Goal: Use online tool/utility: Utilize a website feature to perform a specific function

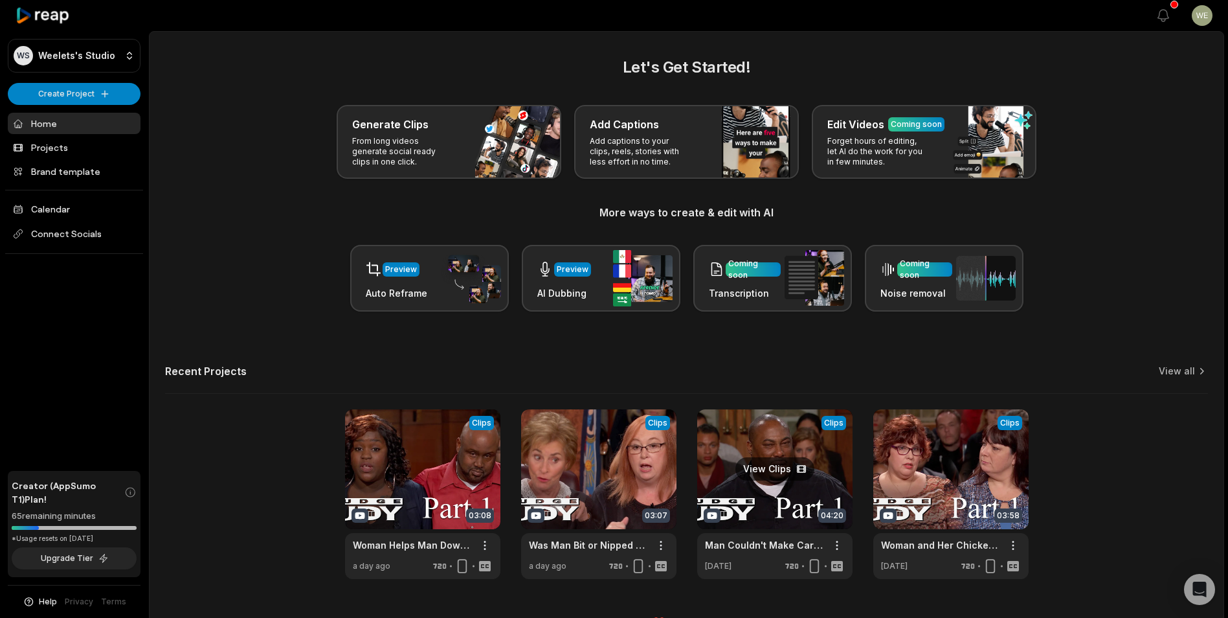
click at [804, 484] on link at bounding box center [774, 494] width 155 height 170
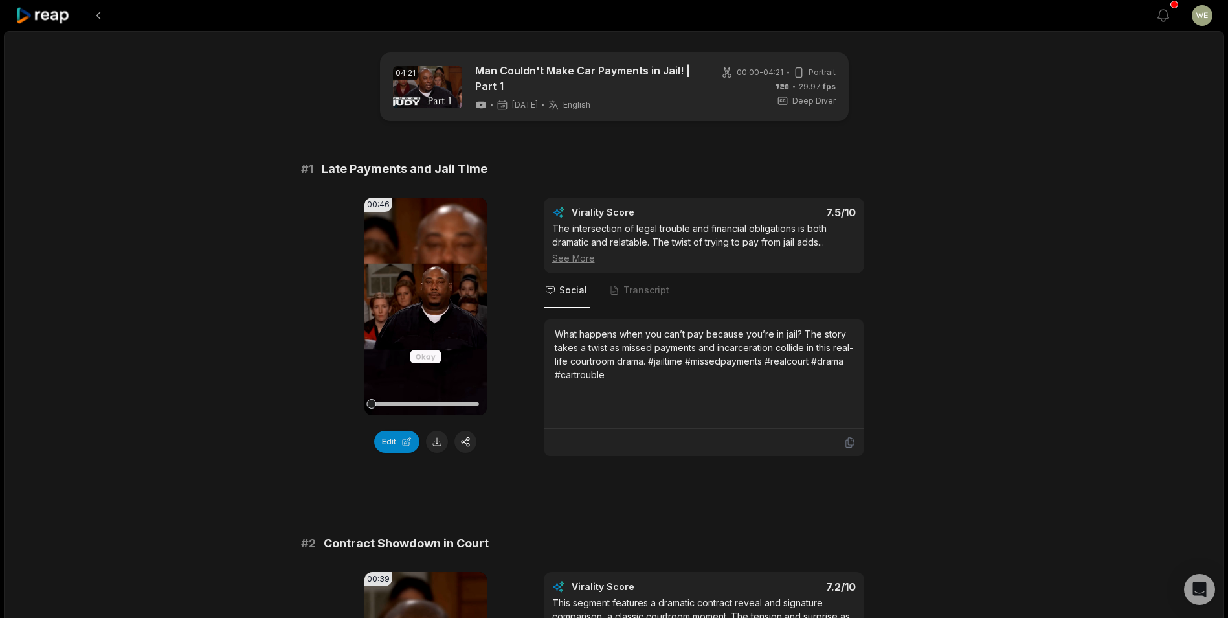
click at [433, 440] on button at bounding box center [437, 442] width 22 height 22
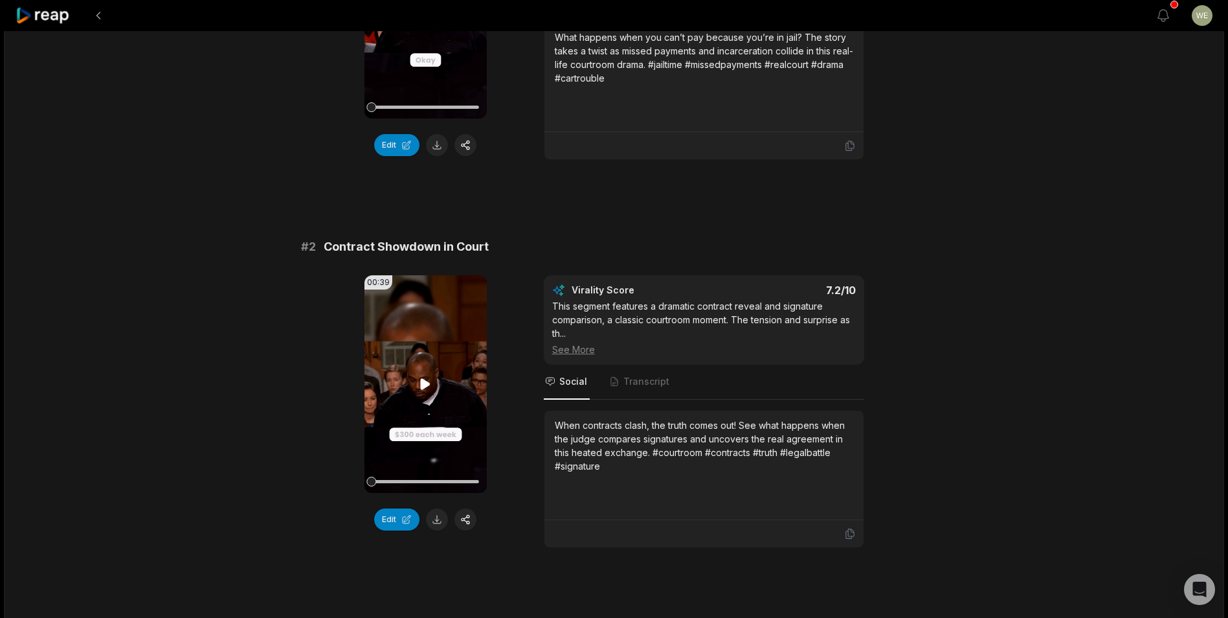
scroll to position [324, 0]
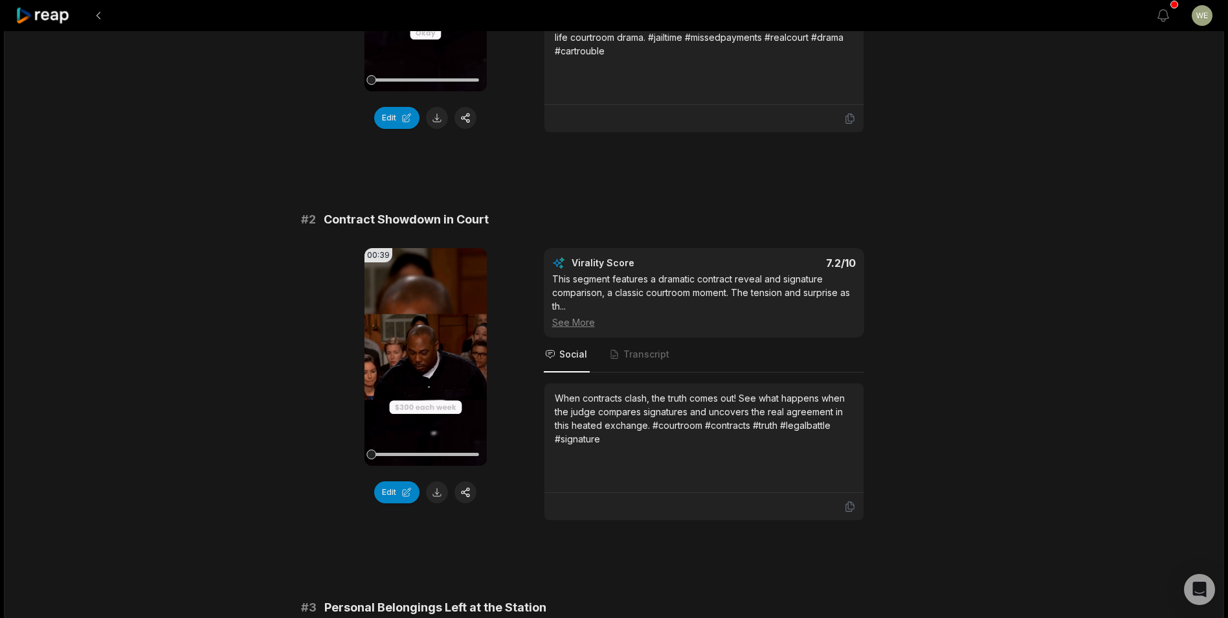
click at [440, 493] on button at bounding box center [437, 492] width 22 height 22
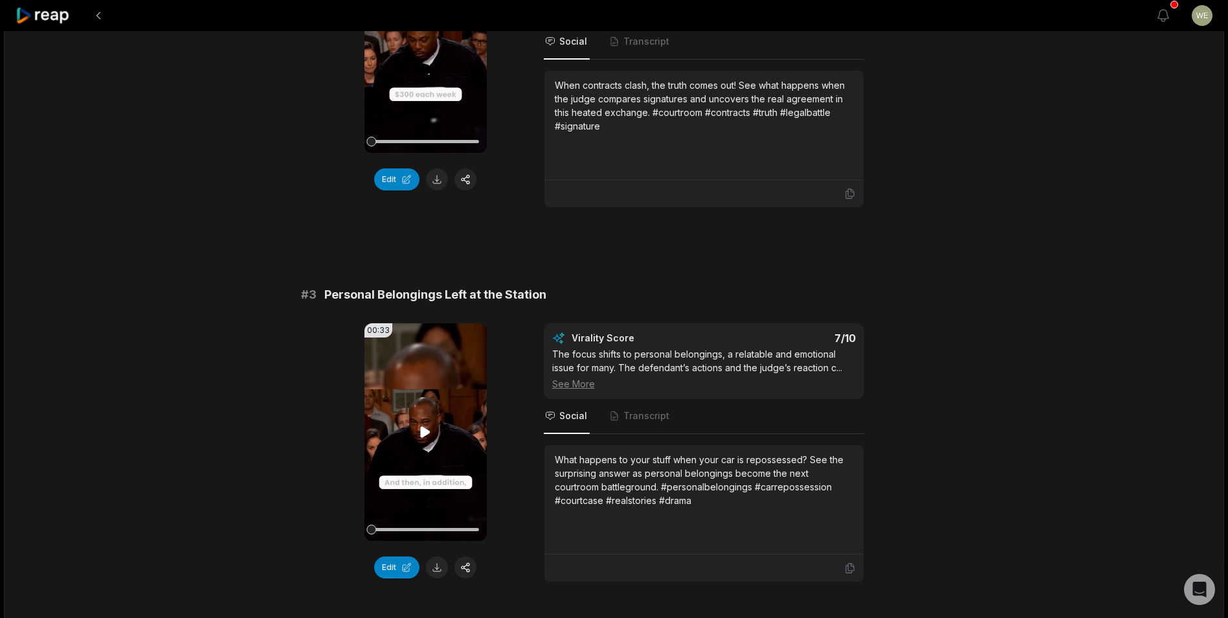
scroll to position [648, 0]
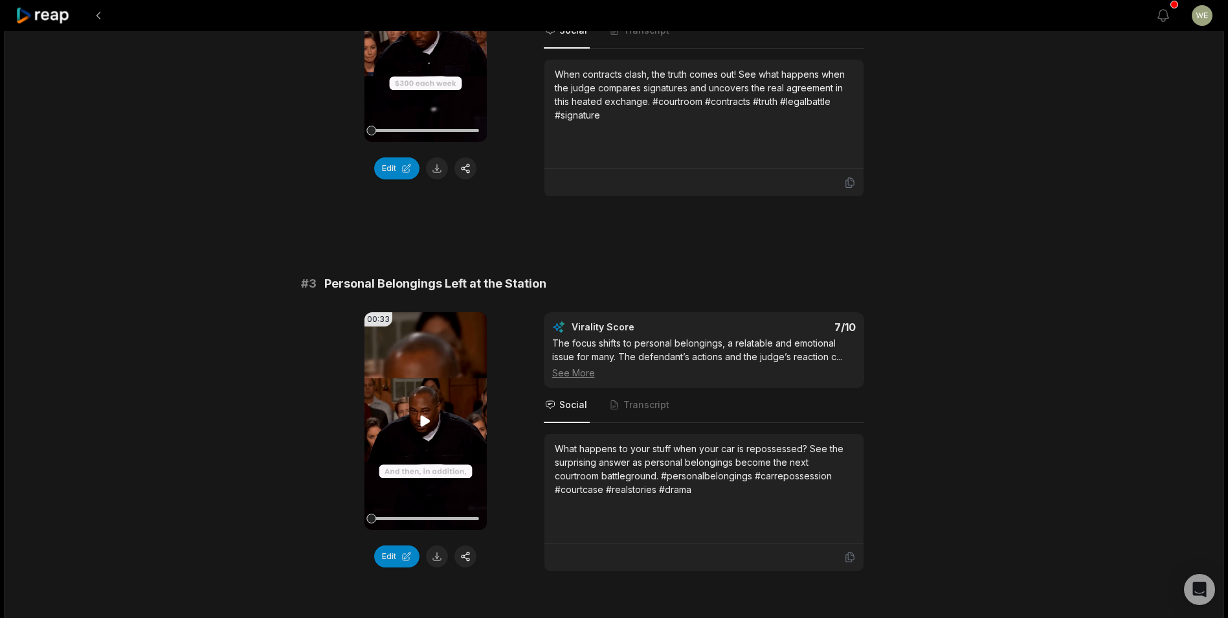
drag, startPoint x: 436, startPoint y: 557, endPoint x: 464, endPoint y: 510, distance: 54.0
click at [436, 557] on button at bounding box center [437, 556] width 22 height 22
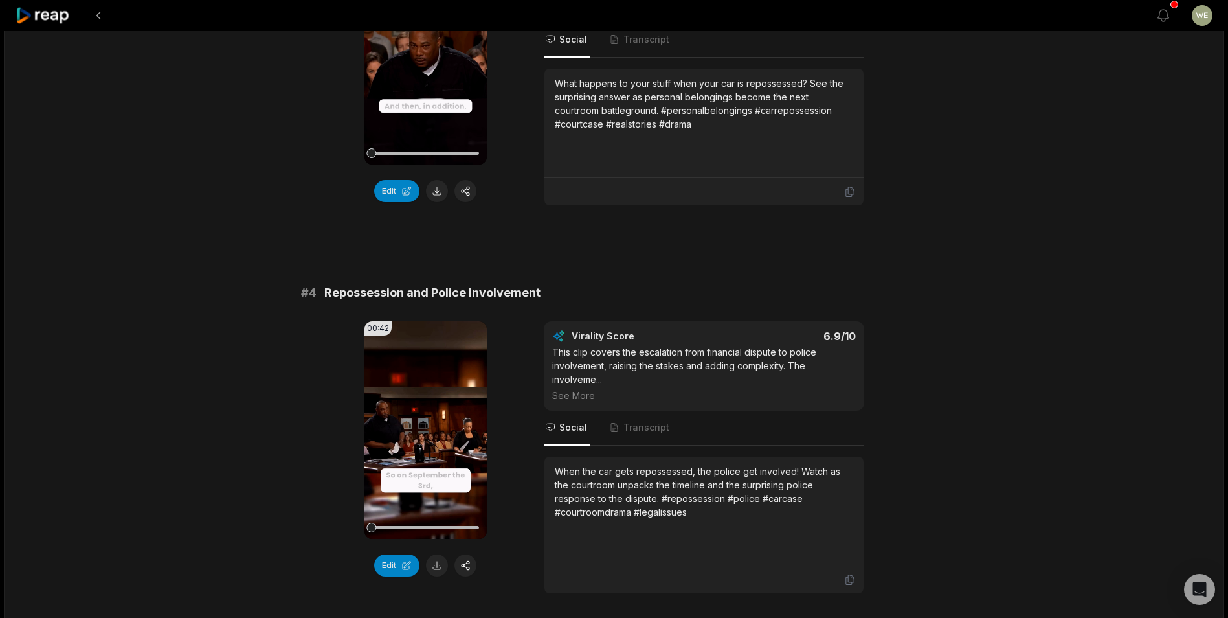
scroll to position [1036, 0]
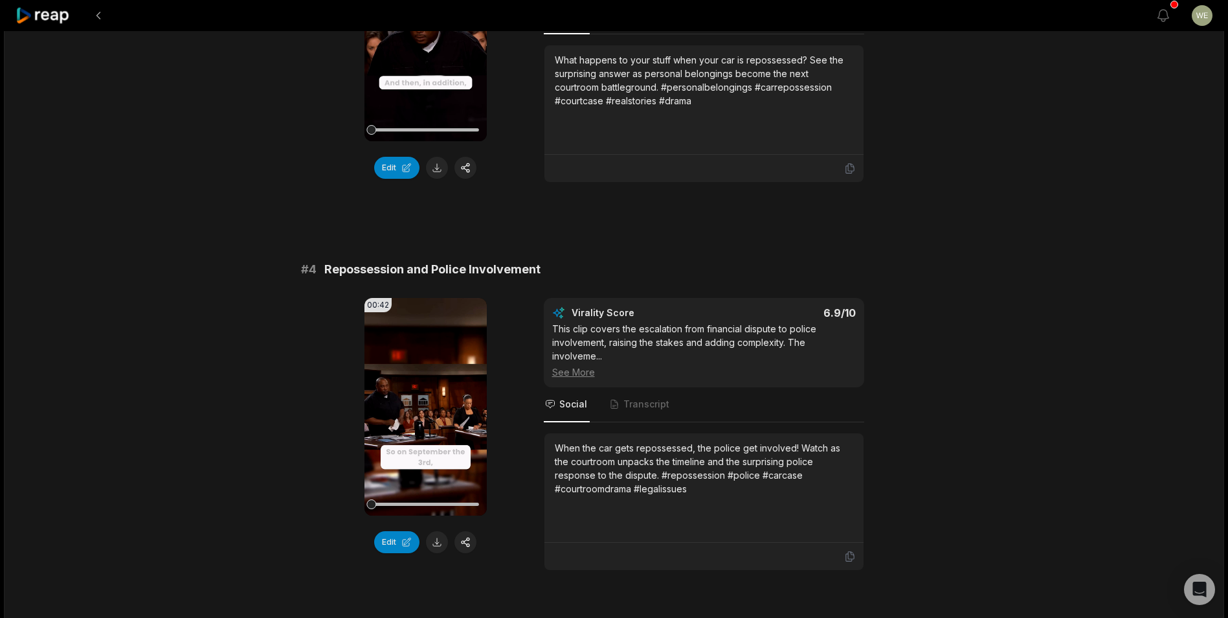
drag, startPoint x: 435, startPoint y: 543, endPoint x: 499, endPoint y: 461, distance: 103.8
click at [435, 543] on button at bounding box center [437, 542] width 22 height 22
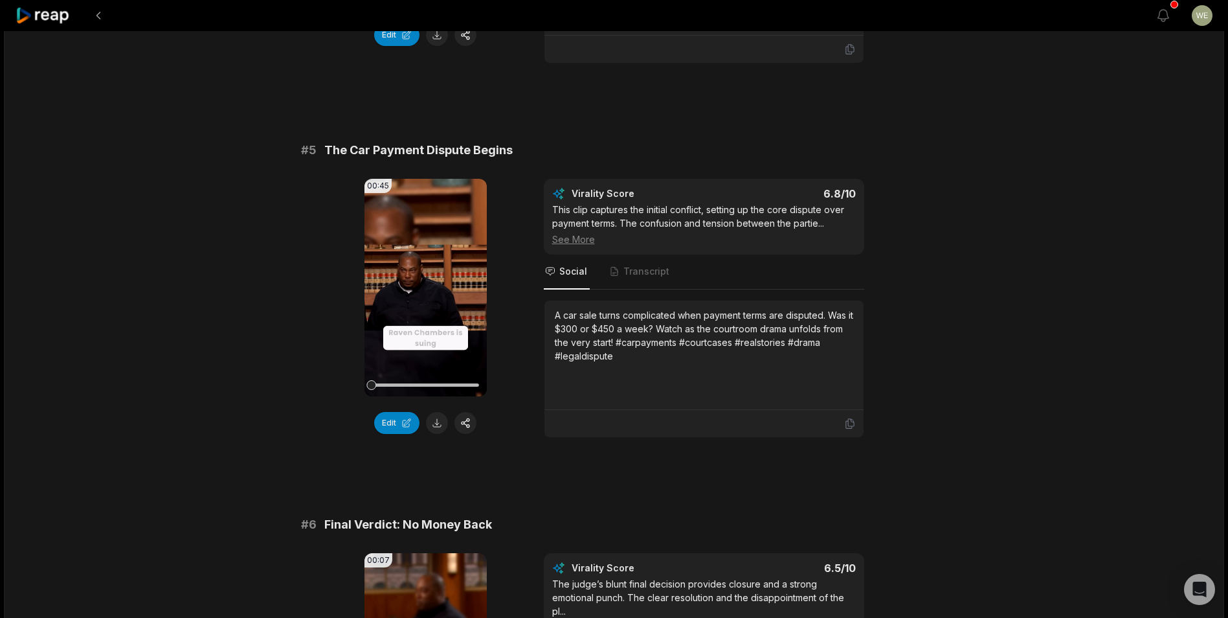
scroll to position [1554, 0]
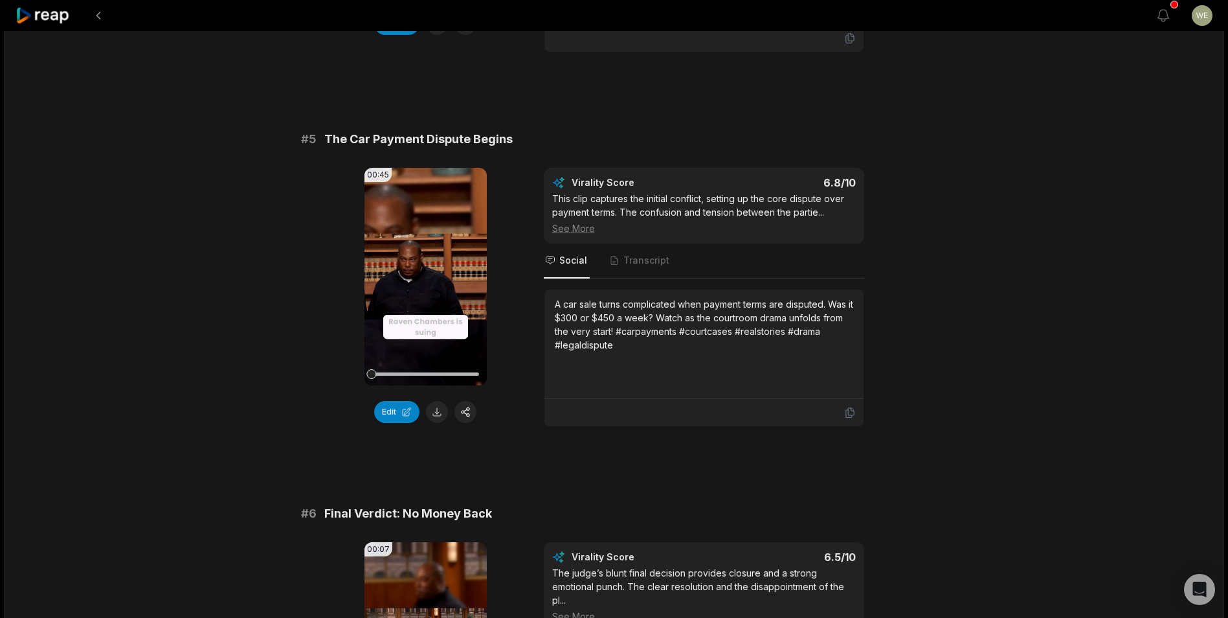
drag, startPoint x: 440, startPoint y: 416, endPoint x: 498, endPoint y: 409, distance: 58.7
click at [440, 416] on button at bounding box center [437, 412] width 22 height 22
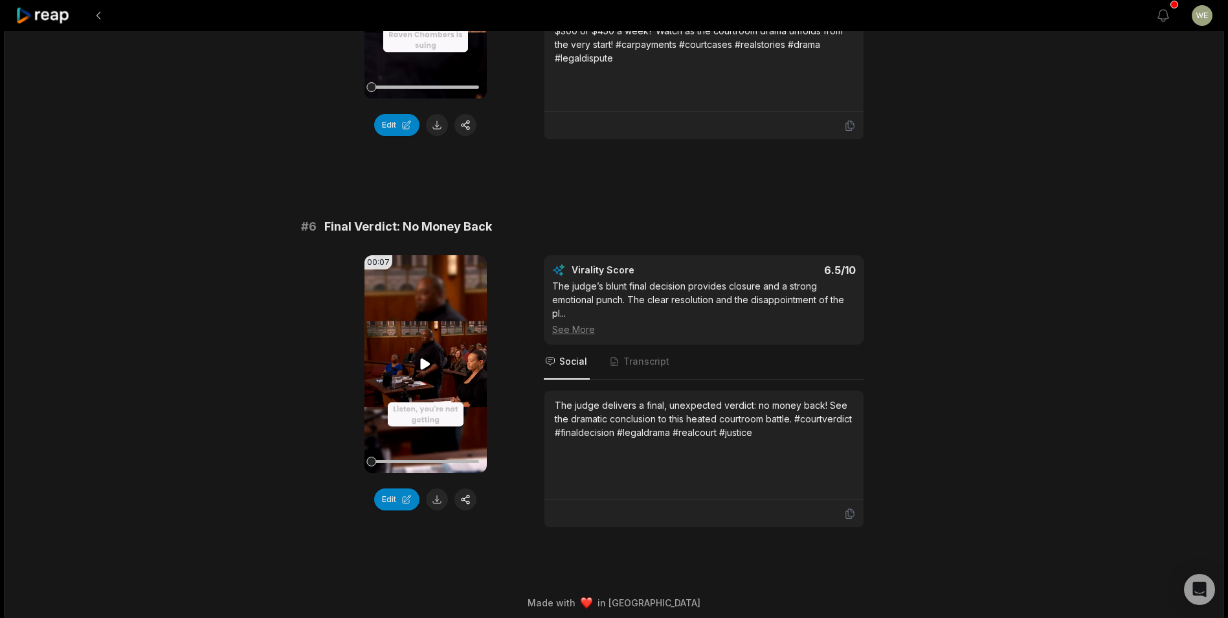
scroll to position [1849, 0]
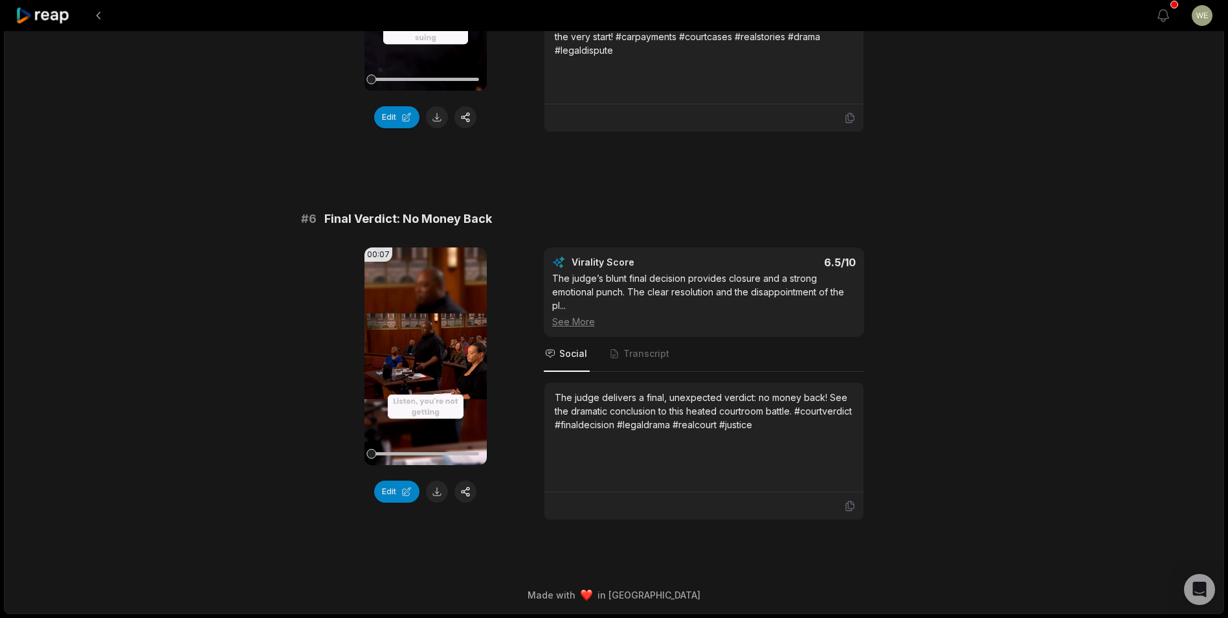
drag, startPoint x: 438, startPoint y: 497, endPoint x: 465, endPoint y: 469, distance: 39.4
click at [438, 497] on button at bounding box center [437, 492] width 22 height 22
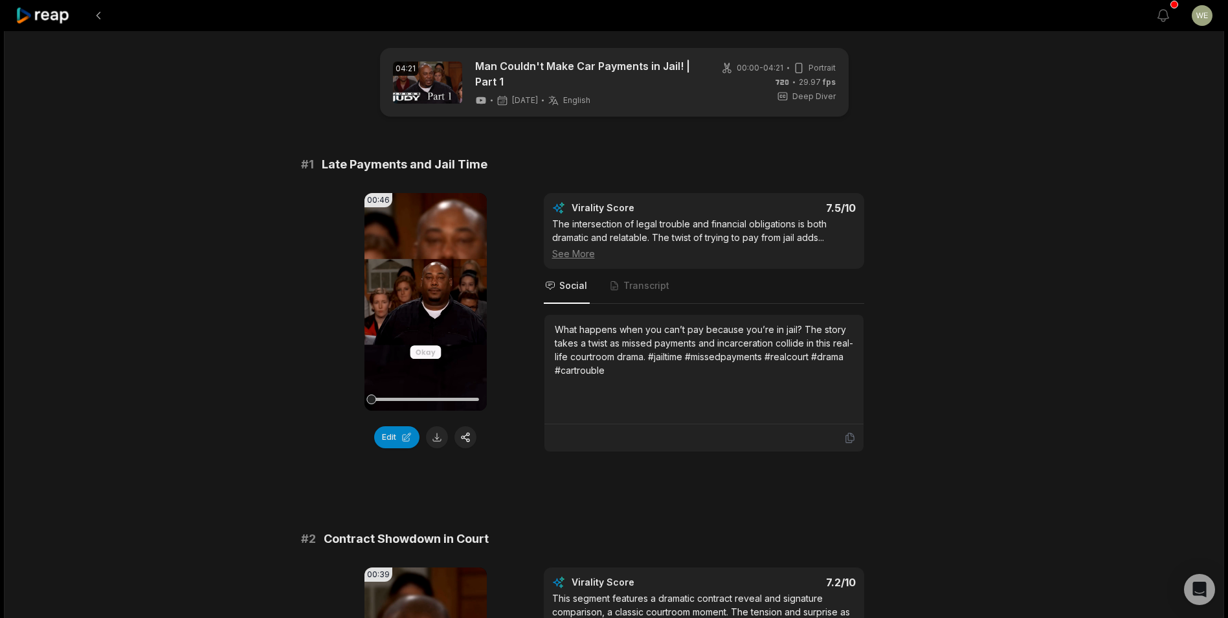
scroll to position [0, 0]
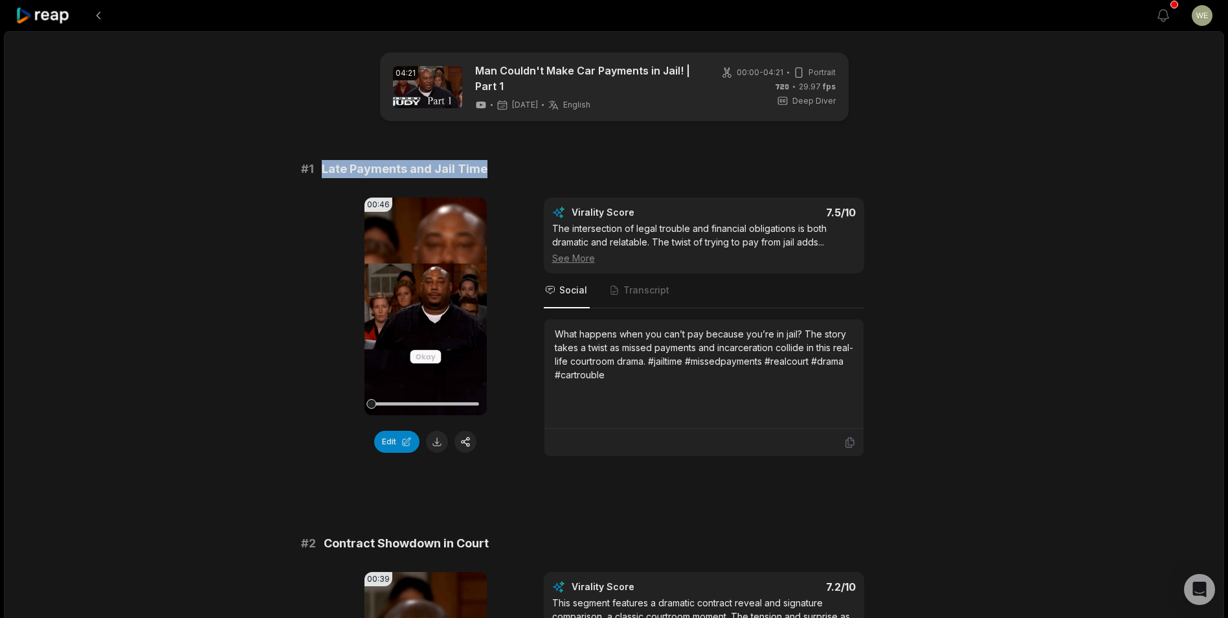
drag, startPoint x: 322, startPoint y: 169, endPoint x: 534, endPoint y: 172, distance: 211.8
click at [534, 172] on div "# 1 Late Payments and Jail Time" at bounding box center [614, 169] width 627 height 18
drag, startPoint x: 534, startPoint y: 172, endPoint x: 441, endPoint y: 172, distance: 93.3
copy span "Late Payments and Jail Time"
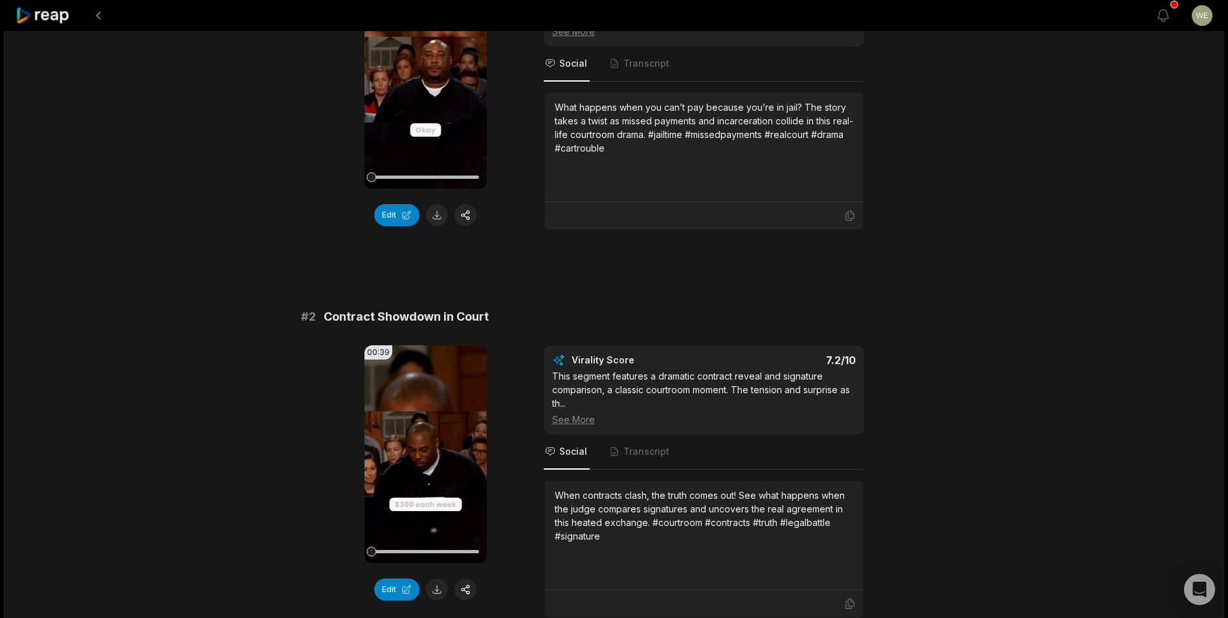
scroll to position [259, 0]
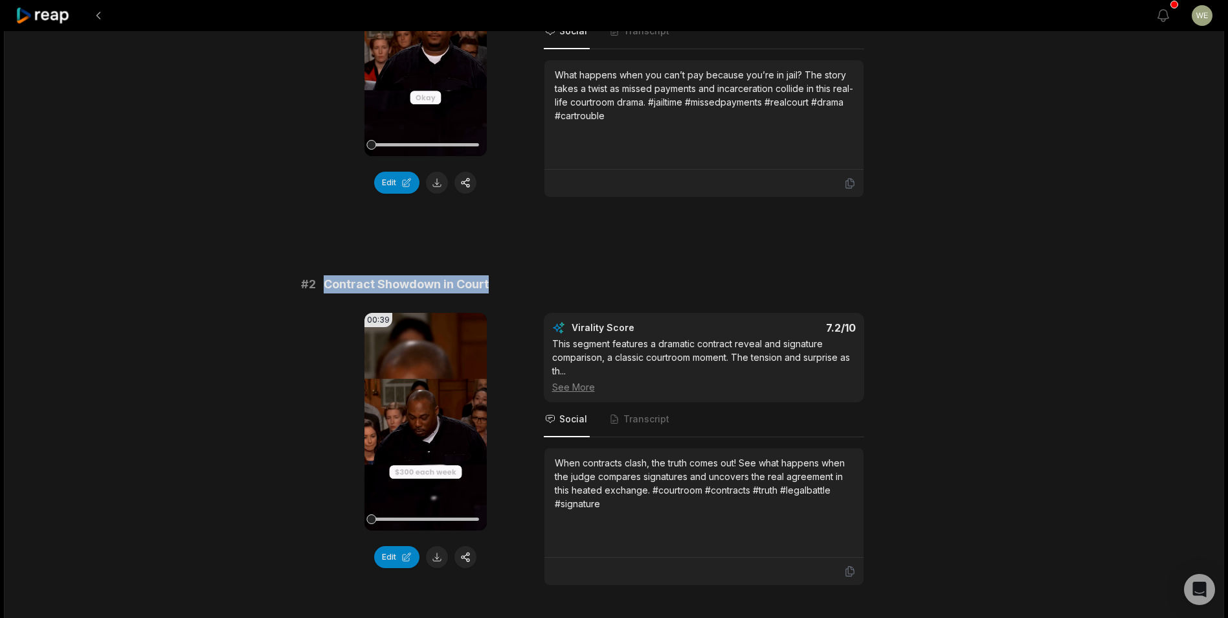
drag, startPoint x: 327, startPoint y: 285, endPoint x: 539, endPoint y: 288, distance: 211.8
click at [539, 288] on div "# 2 Contract Showdown in Court" at bounding box center [614, 284] width 627 height 18
drag, startPoint x: 539, startPoint y: 288, endPoint x: 457, endPoint y: 282, distance: 81.8
copy span "Contract Showdown in Court"
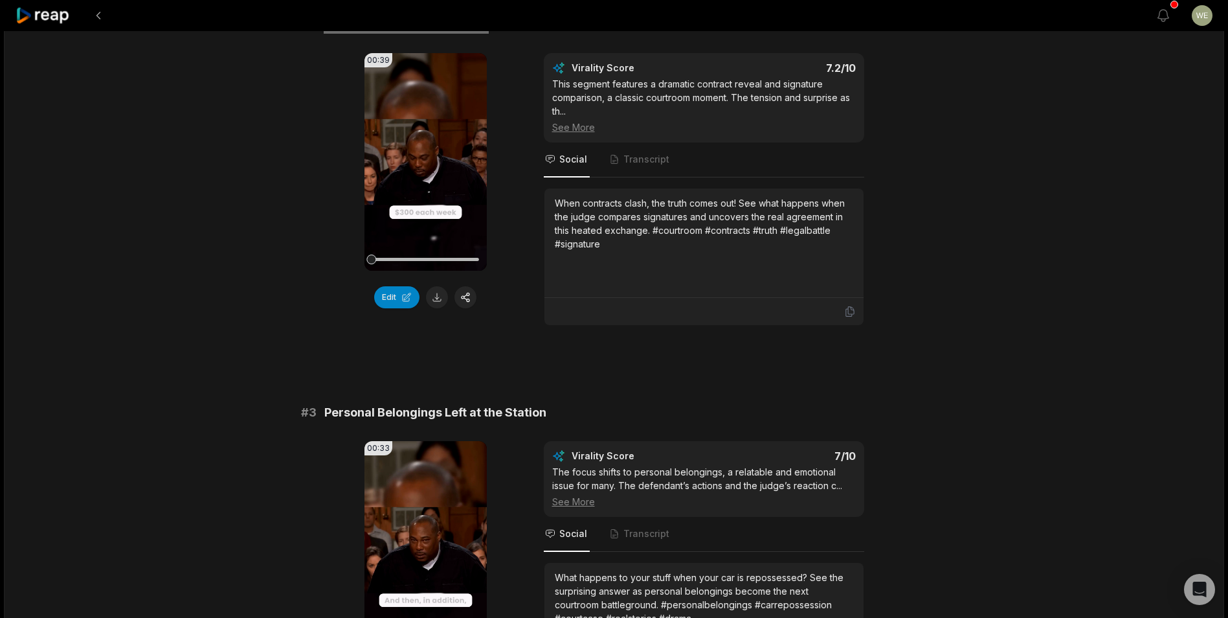
scroll to position [648, 0]
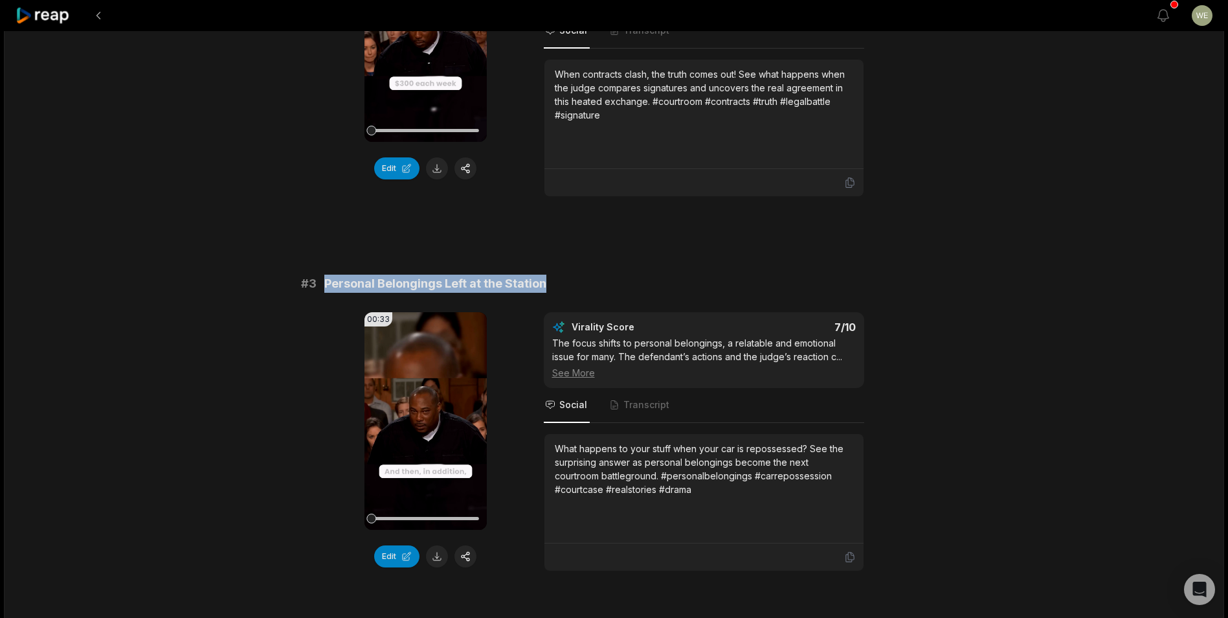
drag, startPoint x: 467, startPoint y: 284, endPoint x: 641, endPoint y: 284, distance: 174.2
click at [641, 284] on div "# 3 Personal Belongings Left at the Station" at bounding box center [614, 284] width 627 height 18
copy span "Personal Belongings Left at the Station"
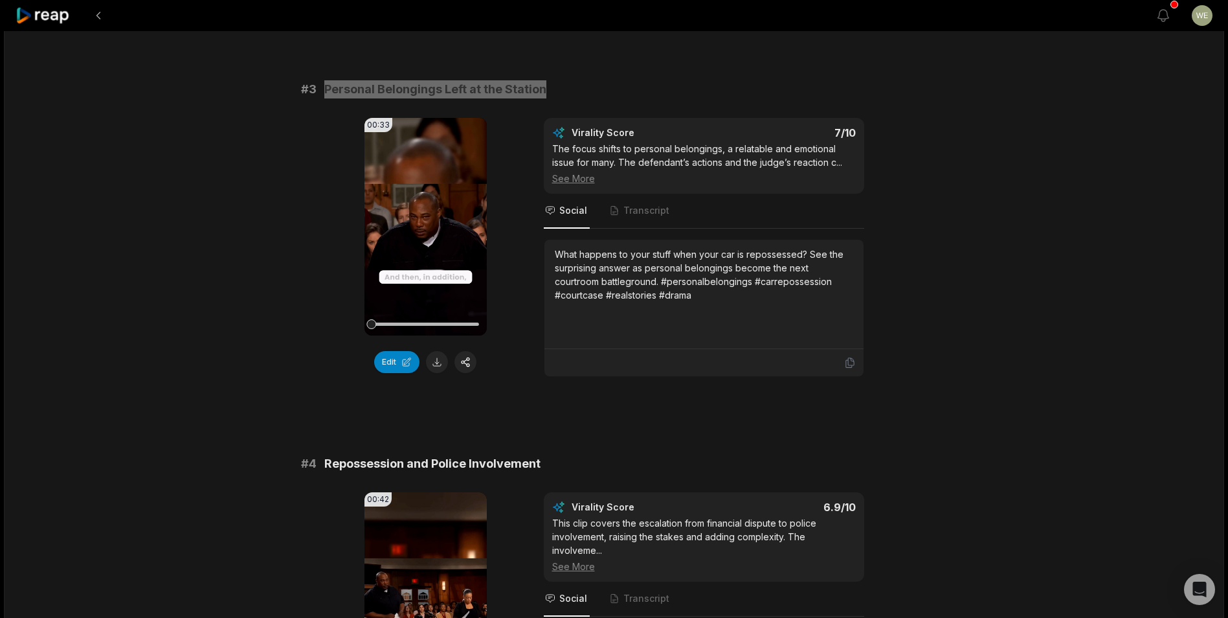
scroll to position [971, 0]
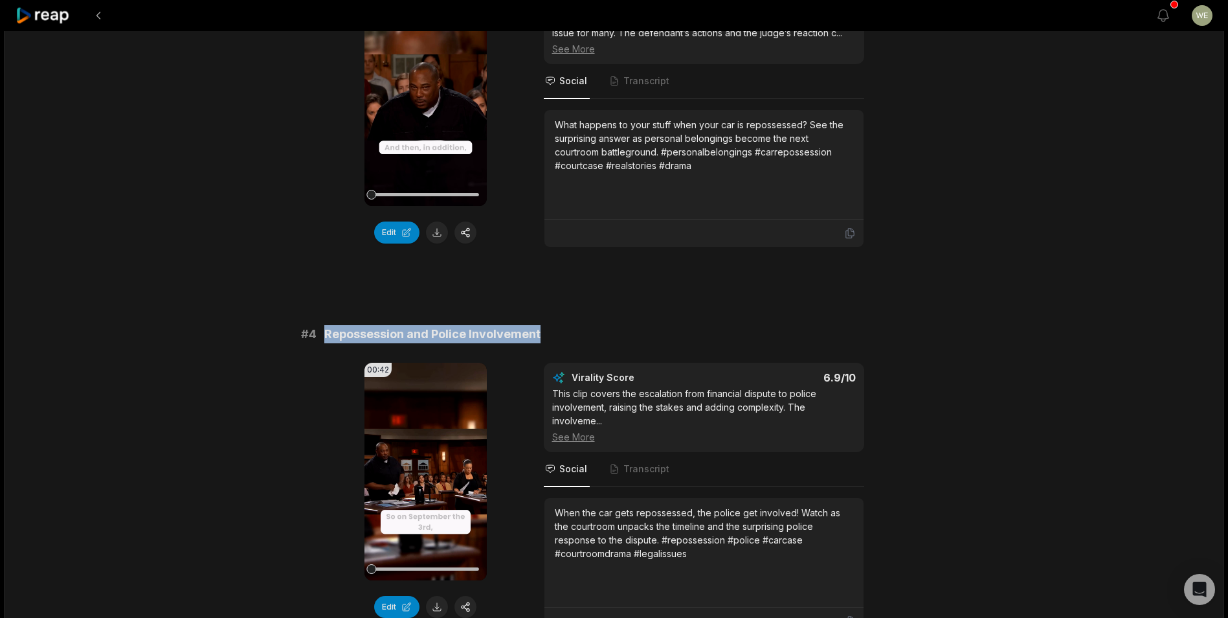
drag, startPoint x: 322, startPoint y: 330, endPoint x: 576, endPoint y: 332, distance: 253.2
click at [576, 332] on div "# 4 Repossession and Police Involvement" at bounding box center [614, 334] width 627 height 18
drag, startPoint x: 576, startPoint y: 332, endPoint x: 477, endPoint y: 334, distance: 98.5
copy span "Repossession and Police Involvement"
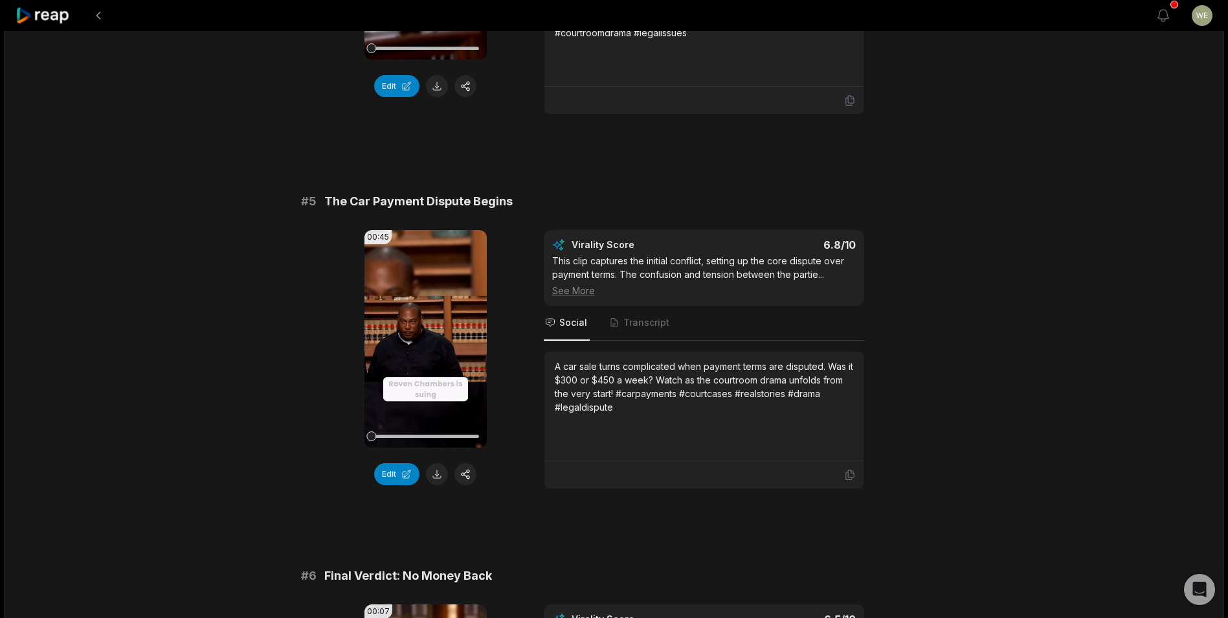
scroll to position [1619, 0]
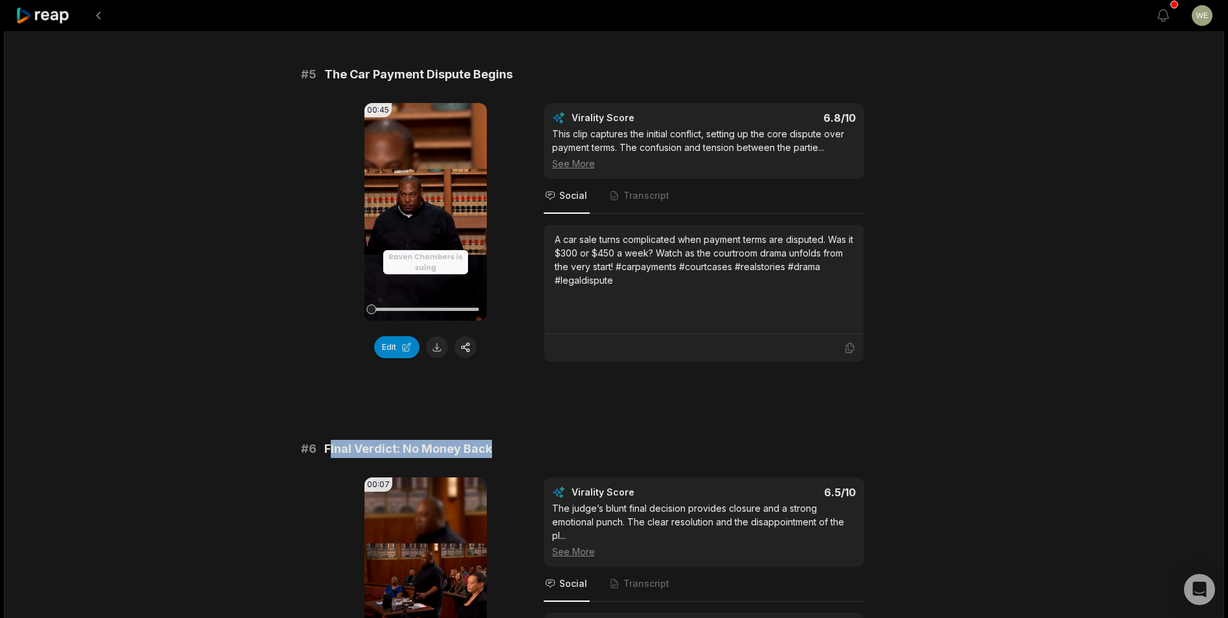
drag, startPoint x: 328, startPoint y: 447, endPoint x: 550, endPoint y: 452, distance: 222.2
click at [550, 452] on div "# 6 Final Verdict: No Money Back" at bounding box center [614, 449] width 627 height 18
drag, startPoint x: 550, startPoint y: 452, endPoint x: 370, endPoint y: 454, distance: 180.0
click at [370, 454] on span "Final Verdict: No Money Back" at bounding box center [408, 449] width 168 height 18
drag, startPoint x: 322, startPoint y: 446, endPoint x: 492, endPoint y: 446, distance: 169.0
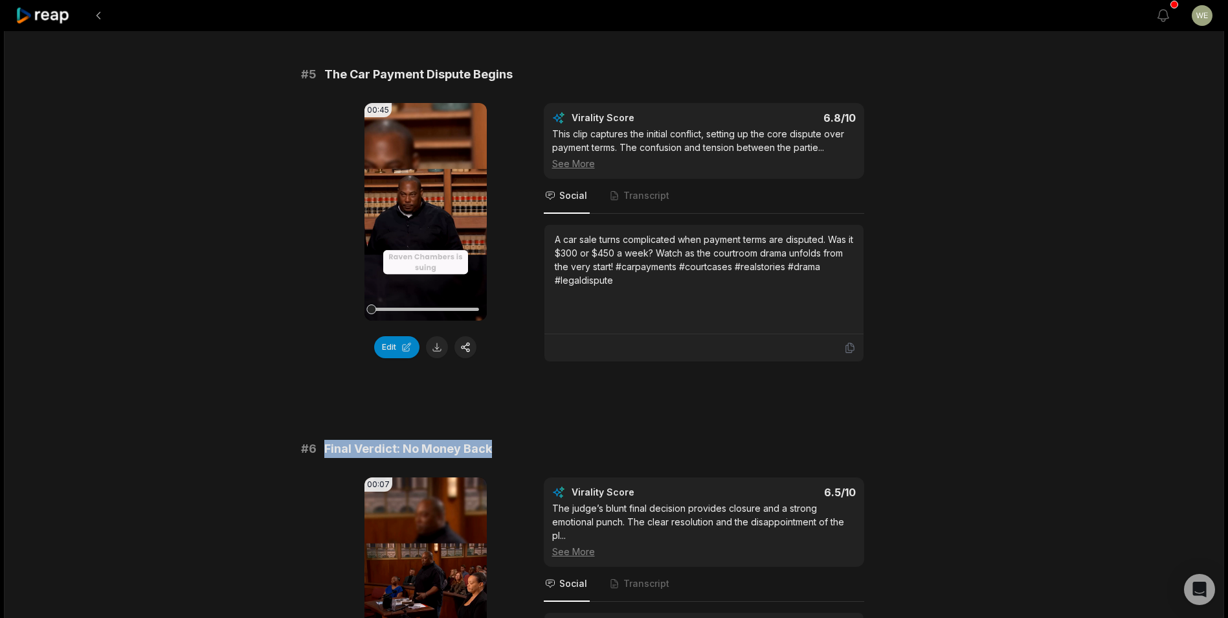
click at [492, 446] on div "# 6 Final Verdict: No Money Back" at bounding box center [614, 449] width 627 height 18
drag, startPoint x: 492, startPoint y: 446, endPoint x: 474, endPoint y: 451, distance: 18.2
copy span "Final Verdict: No Money Back"
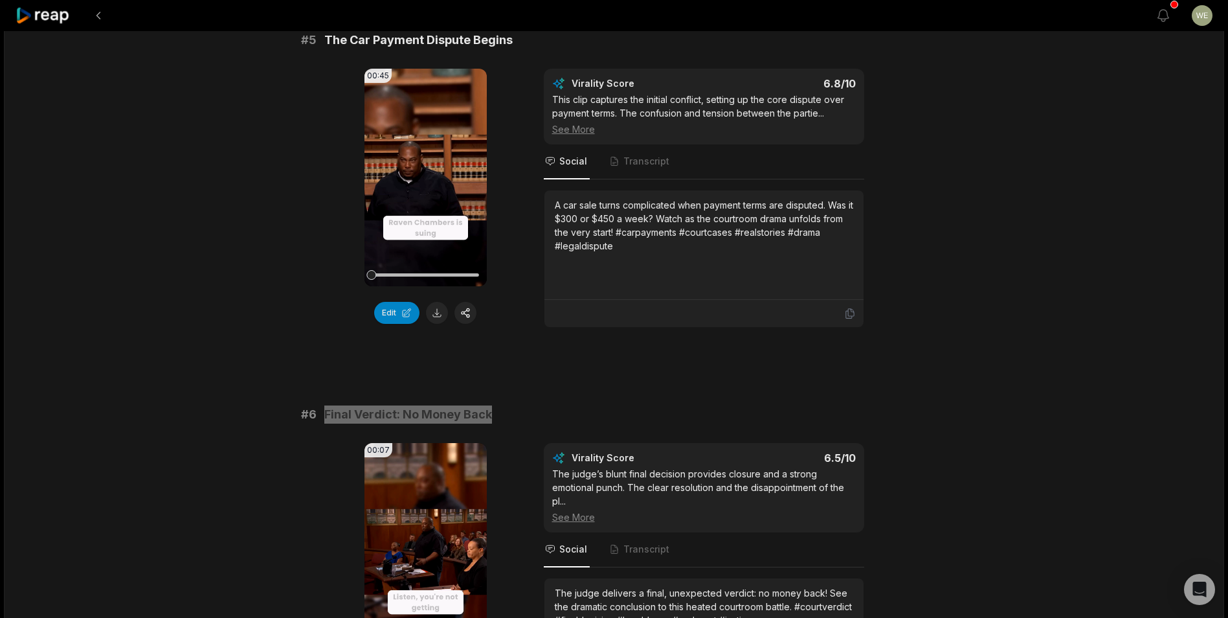
scroll to position [1460, 0]
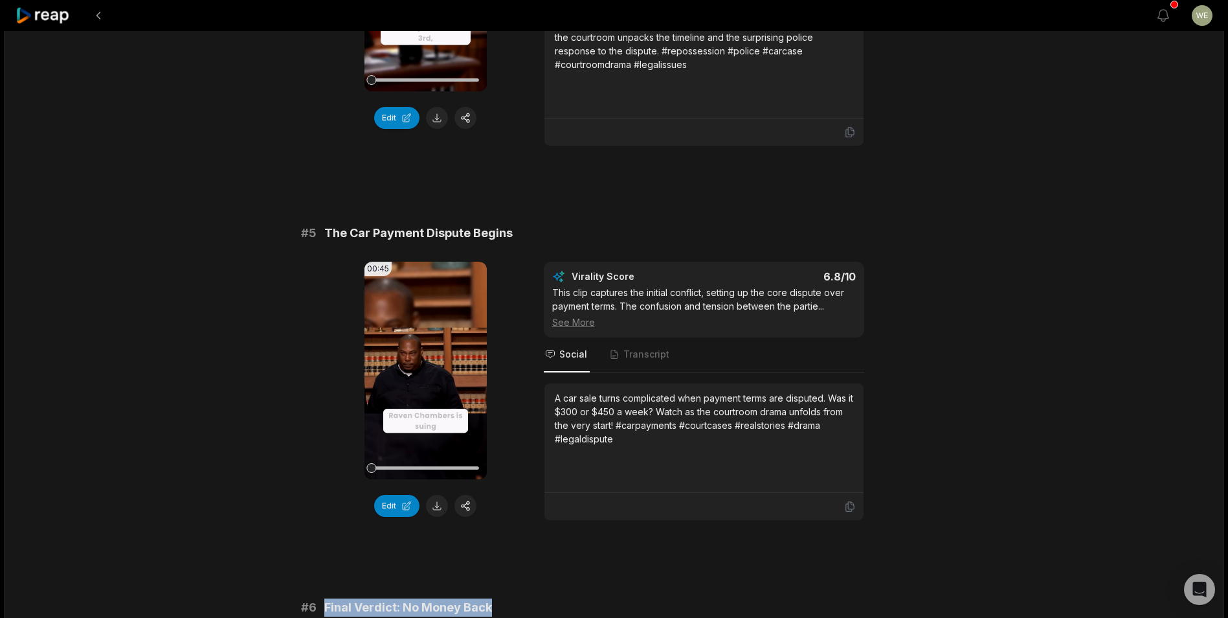
click at [345, 235] on span "The Car Payment Dispute Begins" at bounding box center [418, 233] width 188 height 18
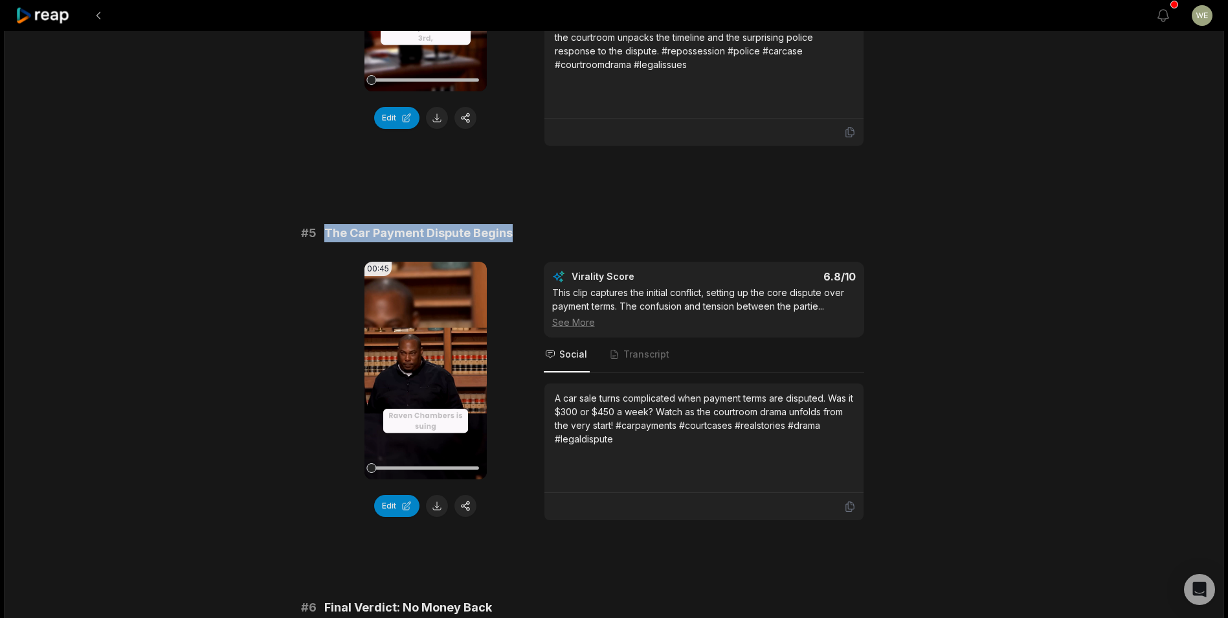
drag, startPoint x: 326, startPoint y: 232, endPoint x: 593, endPoint y: 232, distance: 266.8
click at [593, 232] on div "# 5 The Car Payment Dispute Begins" at bounding box center [614, 233] width 627 height 18
copy span "The Car Payment Dispute Begins"
click at [793, 89] on div "When the car gets repossessed, the police get involved! Watch as the courtroom …" at bounding box center [704, 63] width 299 height 93
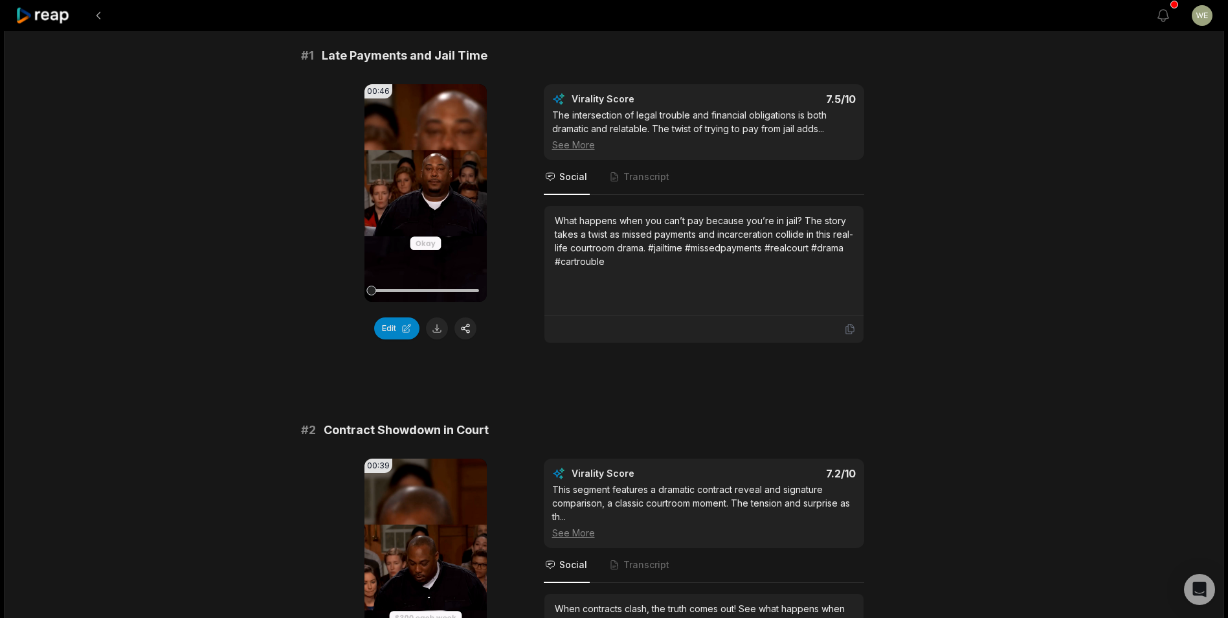
scroll to position [0, 0]
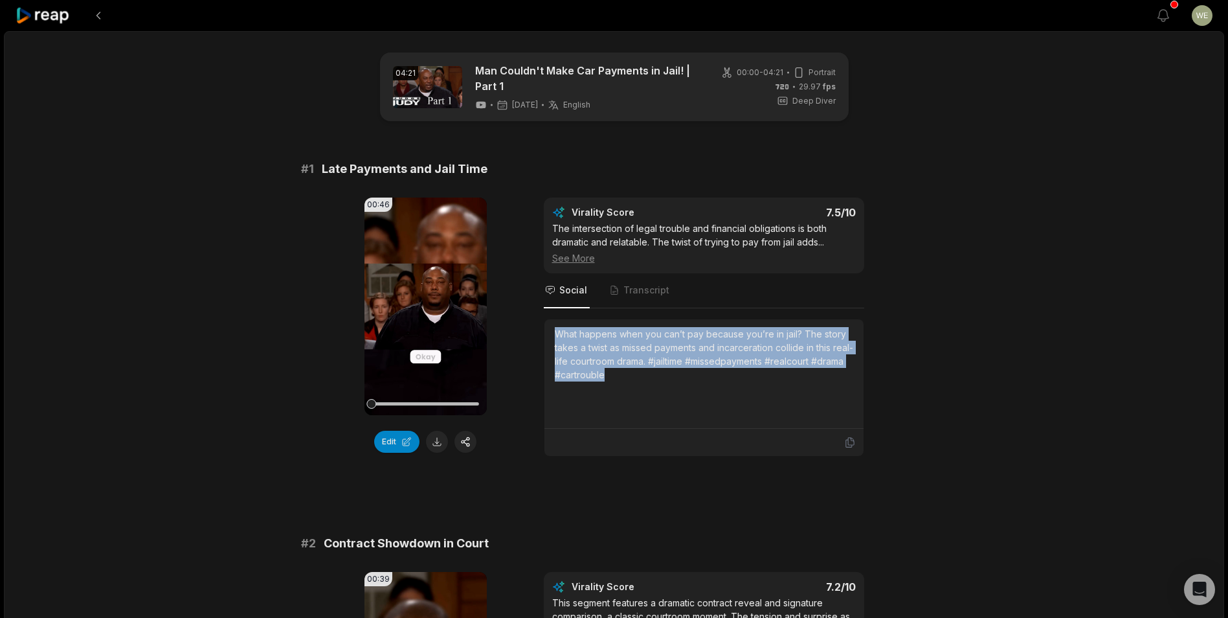
drag, startPoint x: 553, startPoint y: 334, endPoint x: 668, endPoint y: 382, distance: 124.8
click at [668, 382] on div "What happens when you can’t pay because you’re in jail? The story takes a twist…" at bounding box center [704, 373] width 319 height 109
drag, startPoint x: 668, startPoint y: 382, endPoint x: 603, endPoint y: 366, distance: 67.4
copy div "What happens when you can’t pay because you’re in jail? The story takes a twist…"
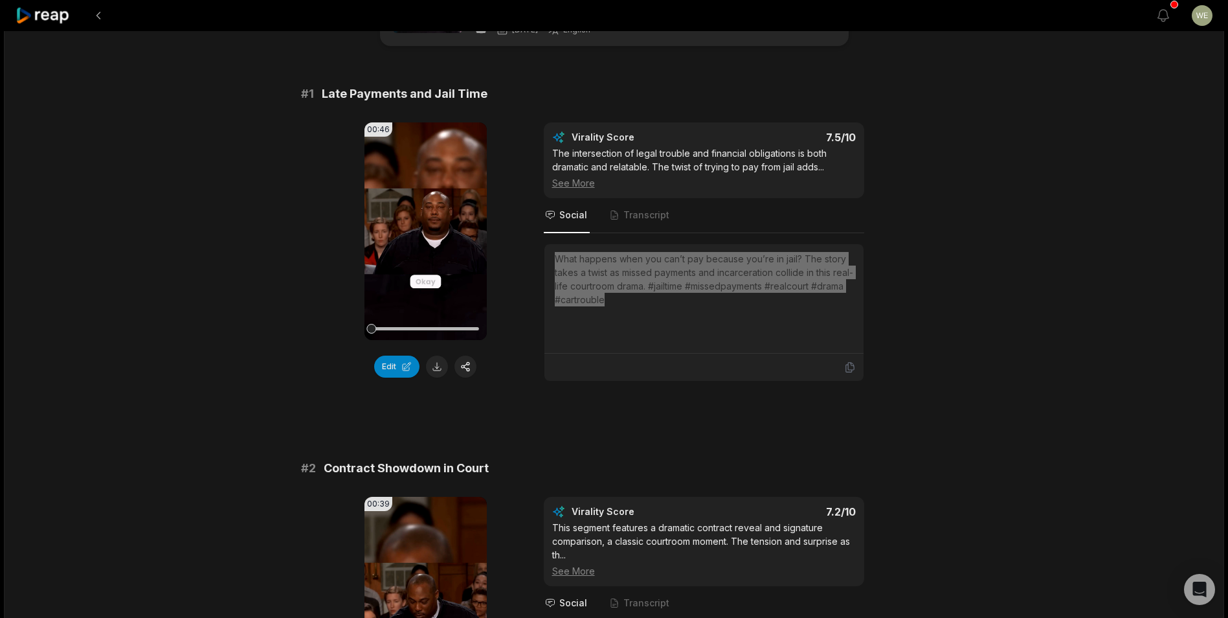
scroll to position [194, 0]
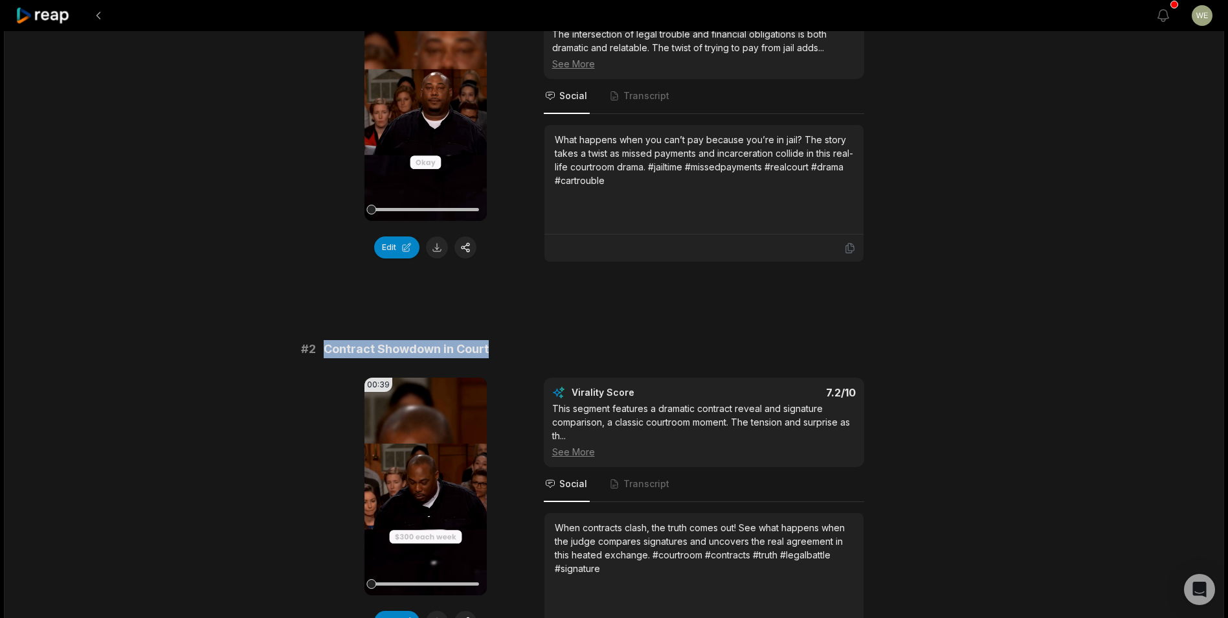
drag, startPoint x: 323, startPoint y: 347, endPoint x: 547, endPoint y: 347, distance: 223.4
click at [547, 347] on div "# 2 Contract Showdown in Court" at bounding box center [614, 349] width 627 height 18
drag, startPoint x: 547, startPoint y: 347, endPoint x: 438, endPoint y: 345, distance: 108.8
copy span "Contract Showdown in Court"
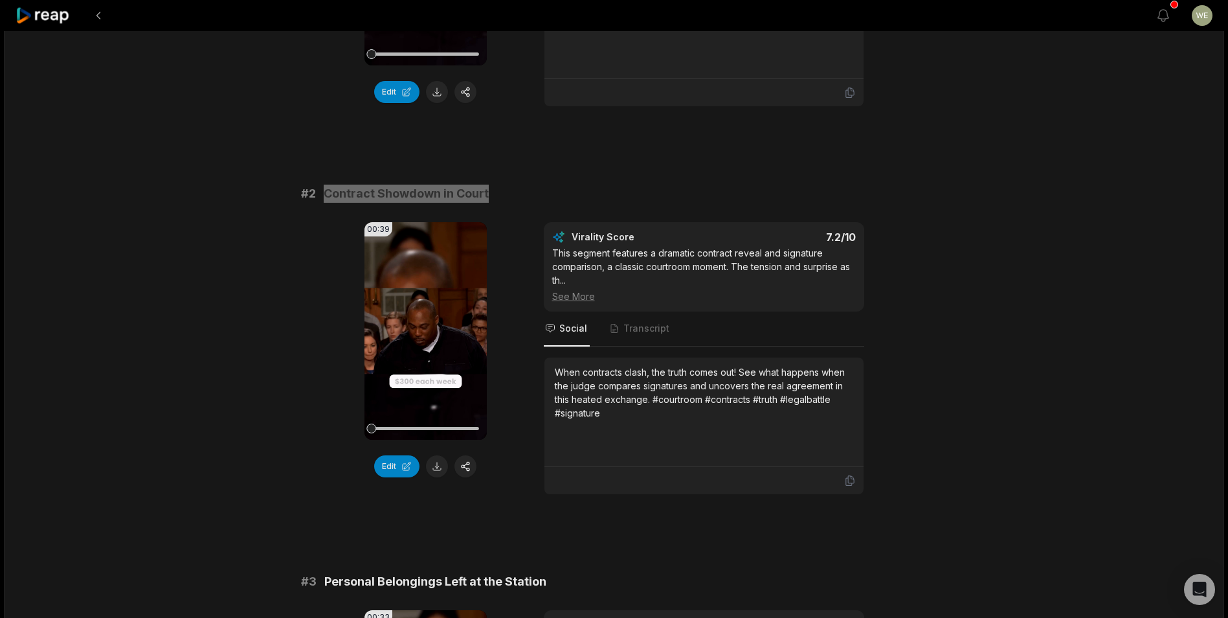
scroll to position [453, 0]
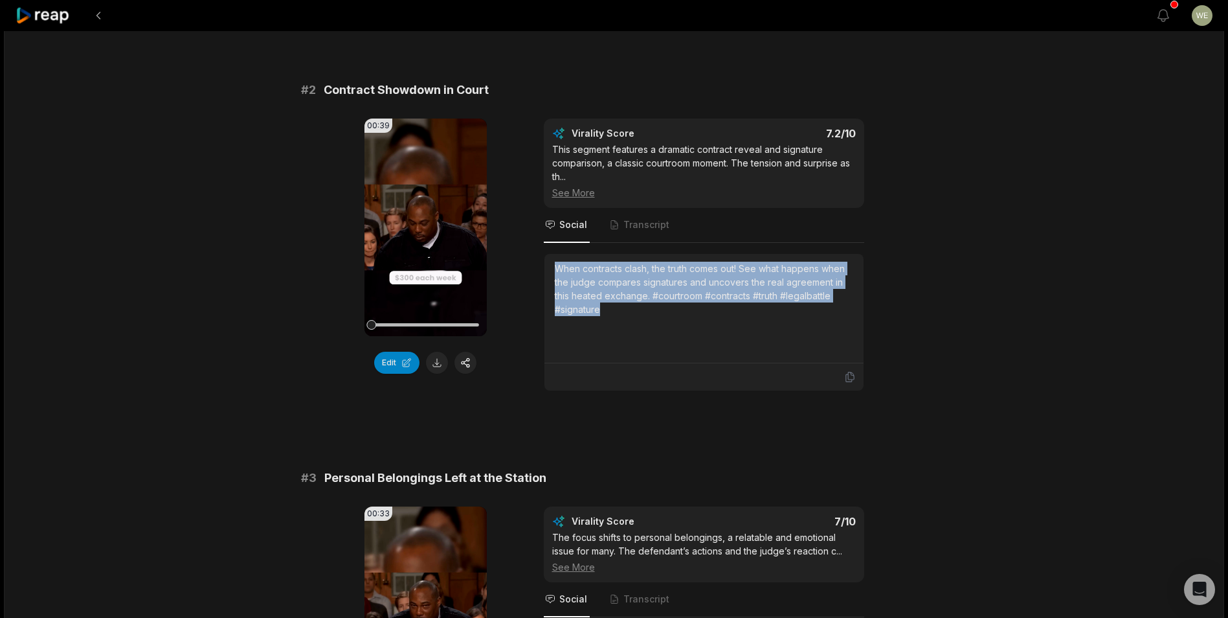
drag, startPoint x: 558, startPoint y: 266, endPoint x: 631, endPoint y: 311, distance: 86.1
click at [631, 311] on div "When contracts clash, the truth comes out! See what happens when the judge comp…" at bounding box center [704, 289] width 299 height 54
drag, startPoint x: 631, startPoint y: 311, endPoint x: 594, endPoint y: 303, distance: 37.7
copy div "When contracts clash, the truth comes out! See what happens when the judge comp…"
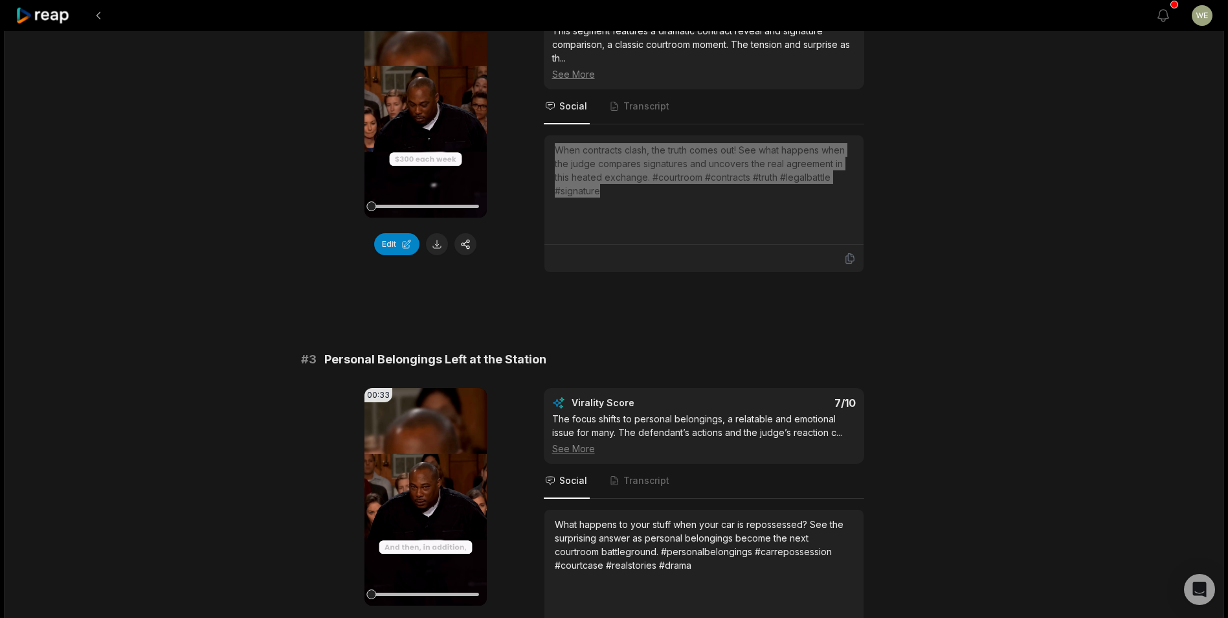
scroll to position [648, 0]
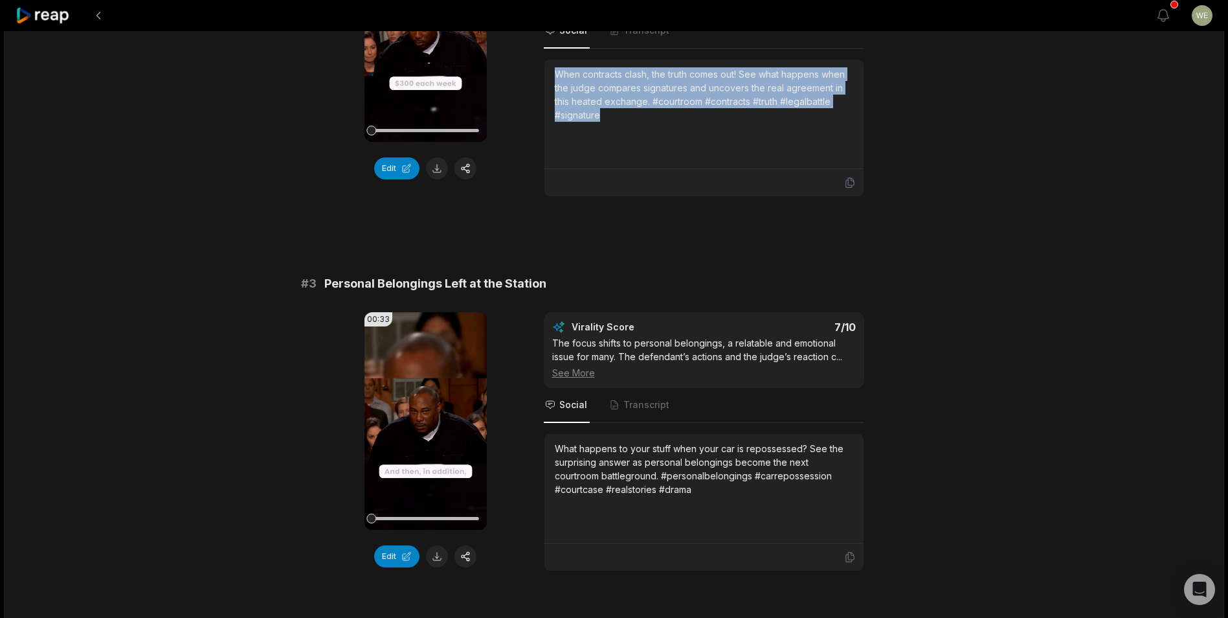
drag, startPoint x: 552, startPoint y: 449, endPoint x: 703, endPoint y: 492, distance: 156.0
click at [749, 499] on div "What happens to your stuff when your car is repossessed? See the surprising ans…" at bounding box center [704, 488] width 319 height 109
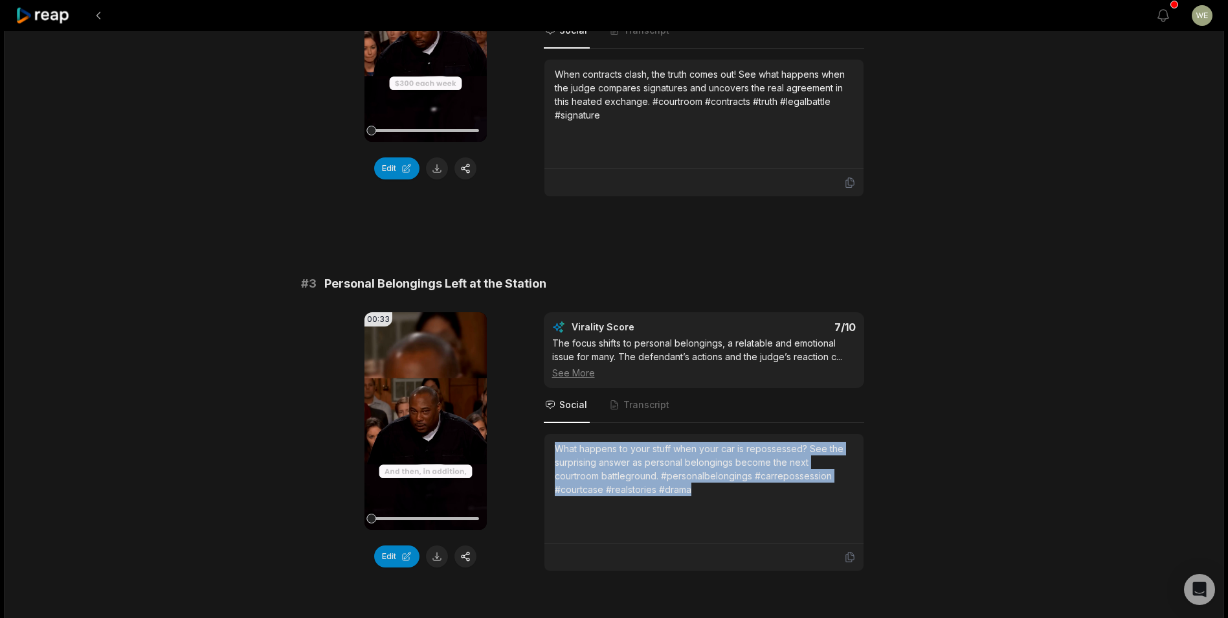
copy div "What happens to your stuff when your car is repossessed? See the surprising ans…"
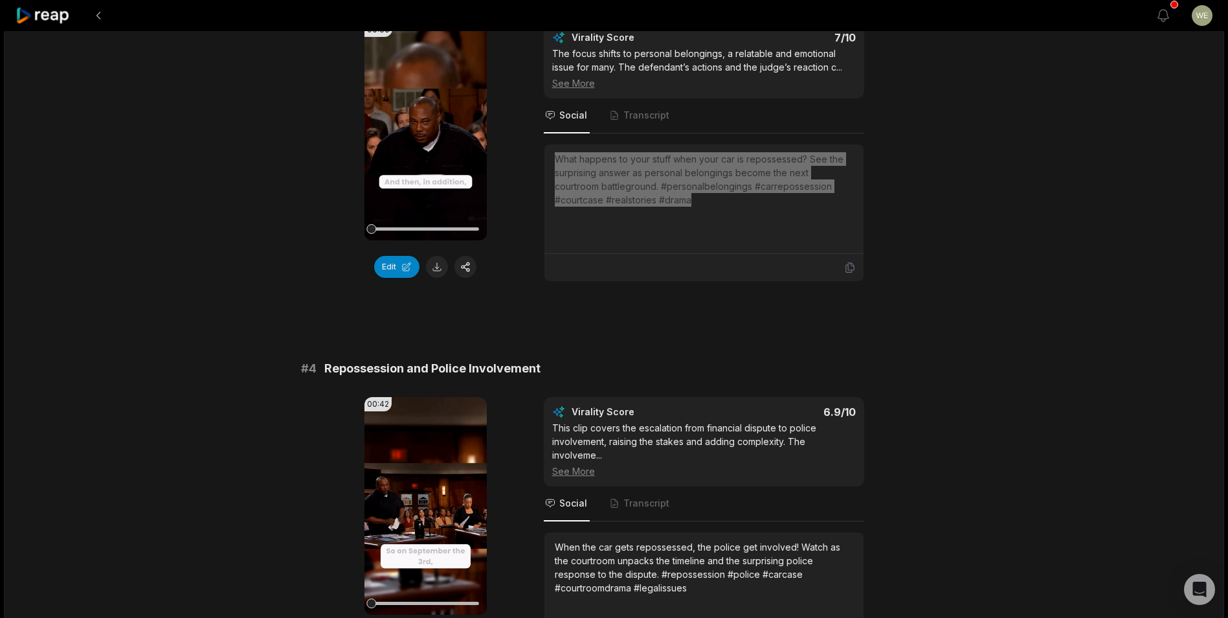
scroll to position [1036, 0]
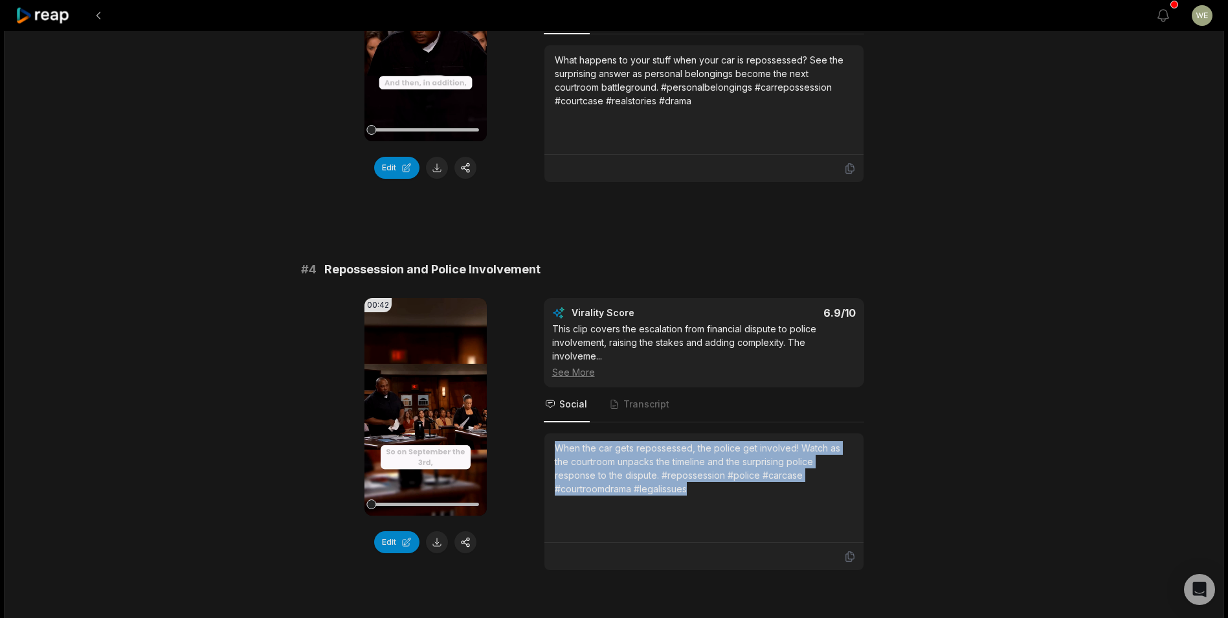
drag, startPoint x: 554, startPoint y: 446, endPoint x: 635, endPoint y: 499, distance: 96.8
click at [635, 499] on div "When the car gets repossessed, the police get involved! Watch as the courtroom …" at bounding box center [704, 487] width 319 height 109
drag, startPoint x: 635, startPoint y: 499, endPoint x: 574, endPoint y: 475, distance: 64.8
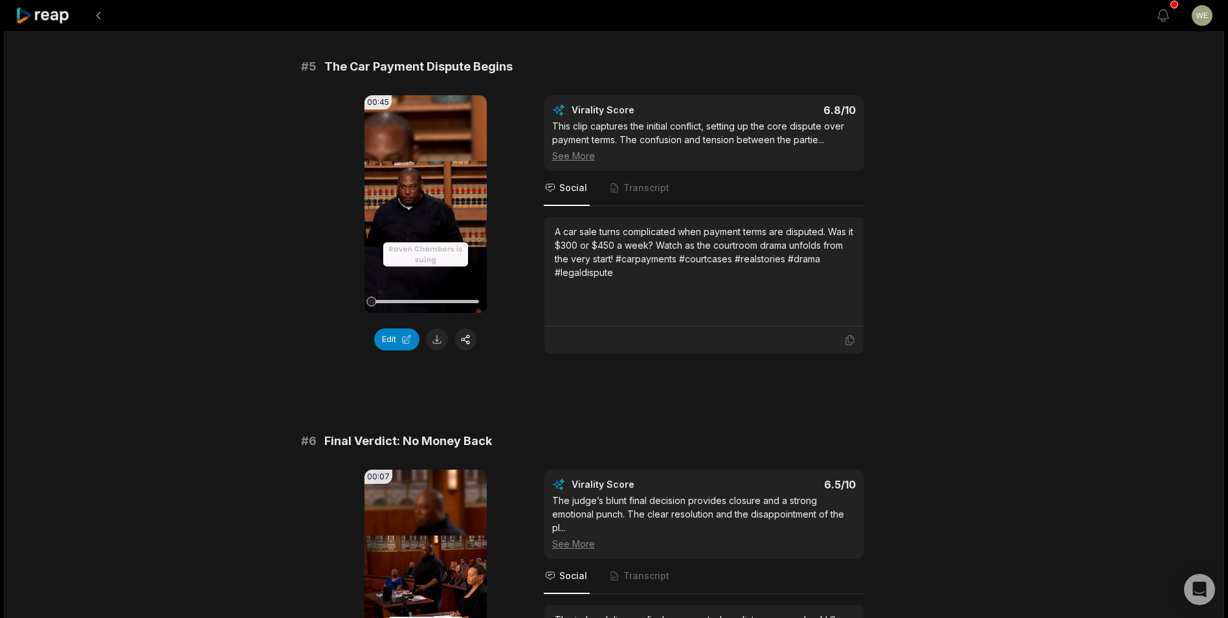
scroll to position [1748, 0]
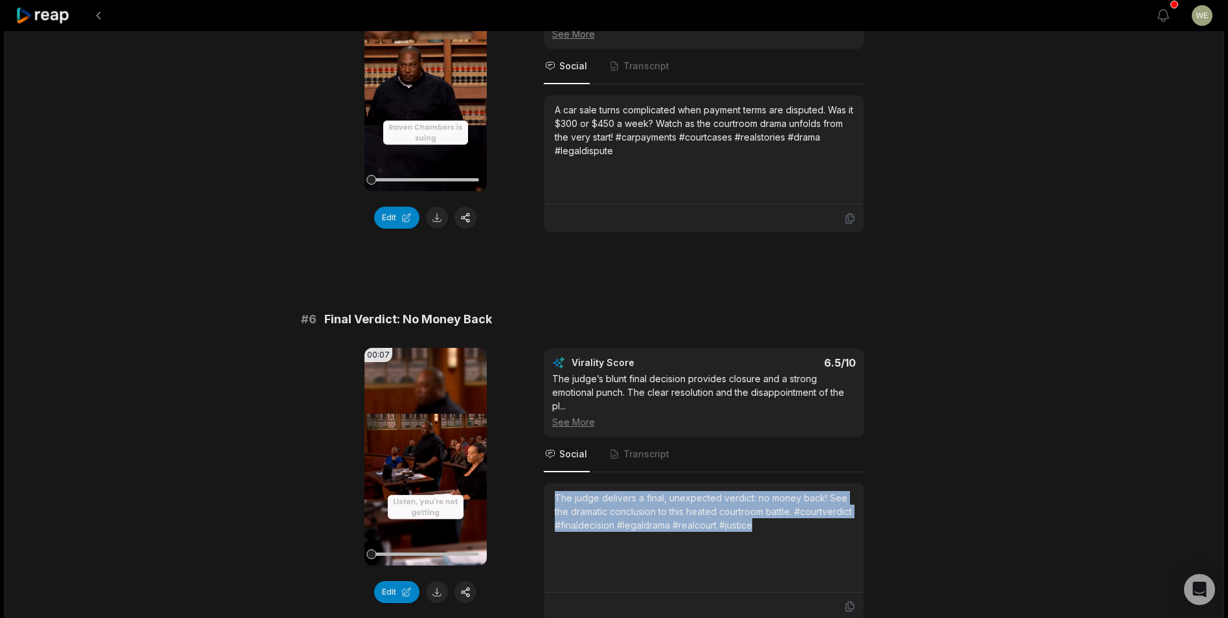
drag, startPoint x: 556, startPoint y: 495, endPoint x: 835, endPoint y: 539, distance: 282.6
click at [835, 539] on div "The judge delivers a final, unexpected verdict: no money back! See the dramatic…" at bounding box center [704, 537] width 299 height 93
drag, startPoint x: 835, startPoint y: 539, endPoint x: 763, endPoint y: 525, distance: 73.4
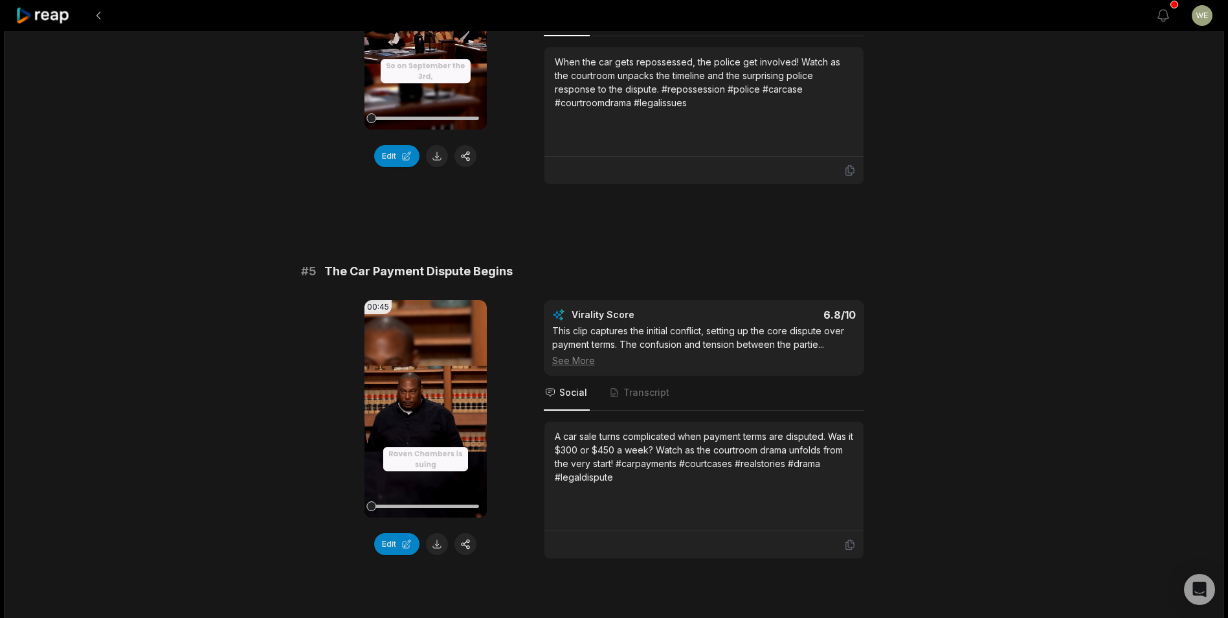
scroll to position [1396, 0]
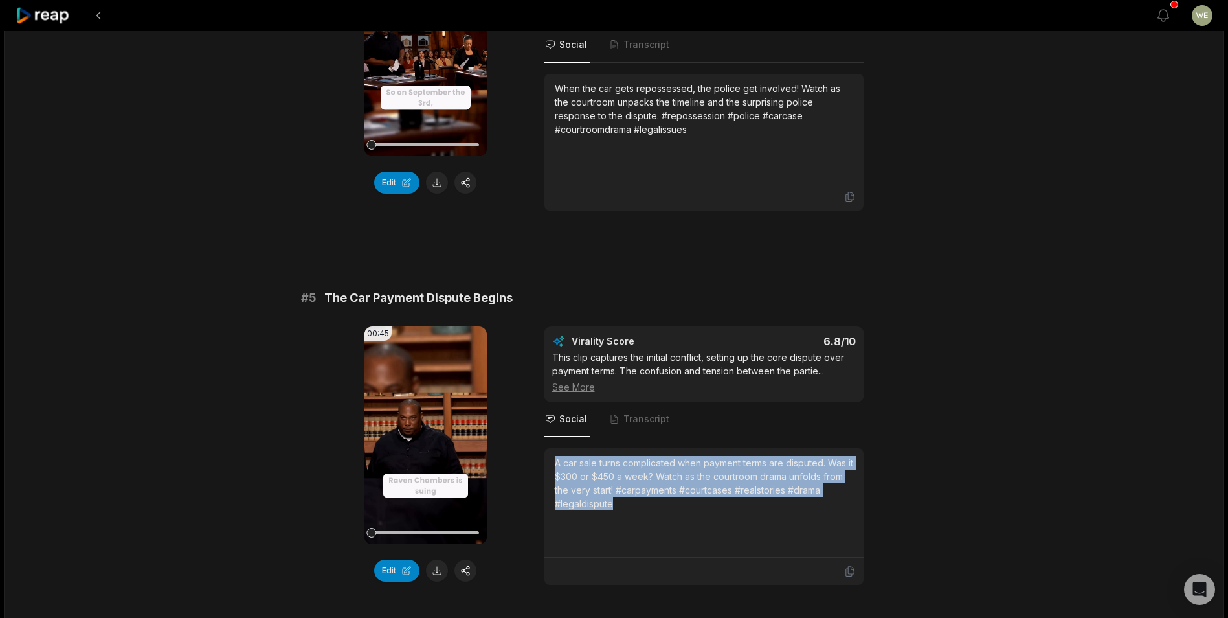
drag, startPoint x: 554, startPoint y: 462, endPoint x: 635, endPoint y: 509, distance: 93.7
click at [635, 509] on div "A car sale turns complicated when payment terms are disputed. Was it $300 or $4…" at bounding box center [704, 483] width 299 height 54
drag, startPoint x: 635, startPoint y: 509, endPoint x: 602, endPoint y: 488, distance: 39.0
click at [59, 15] on icon at bounding box center [43, 15] width 55 height 17
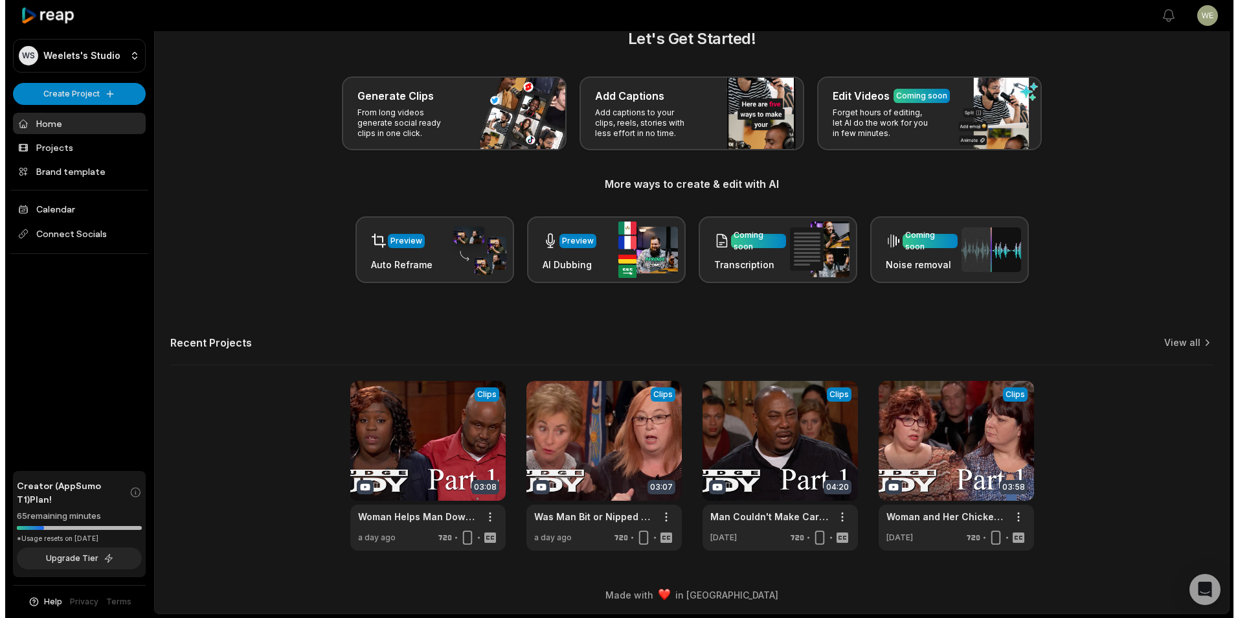
scroll to position [28, 0]
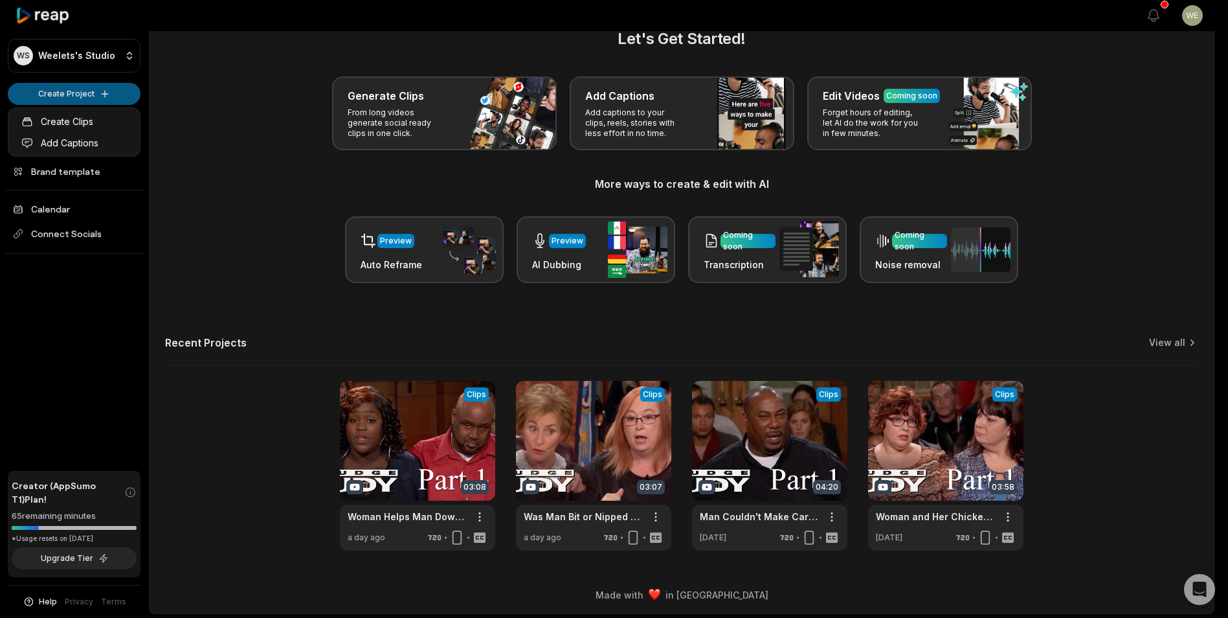
click at [86, 88] on html "WS Weelets's Studio Create Project Home Projects Brand template Calendar Connec…" at bounding box center [614, 281] width 1228 height 618
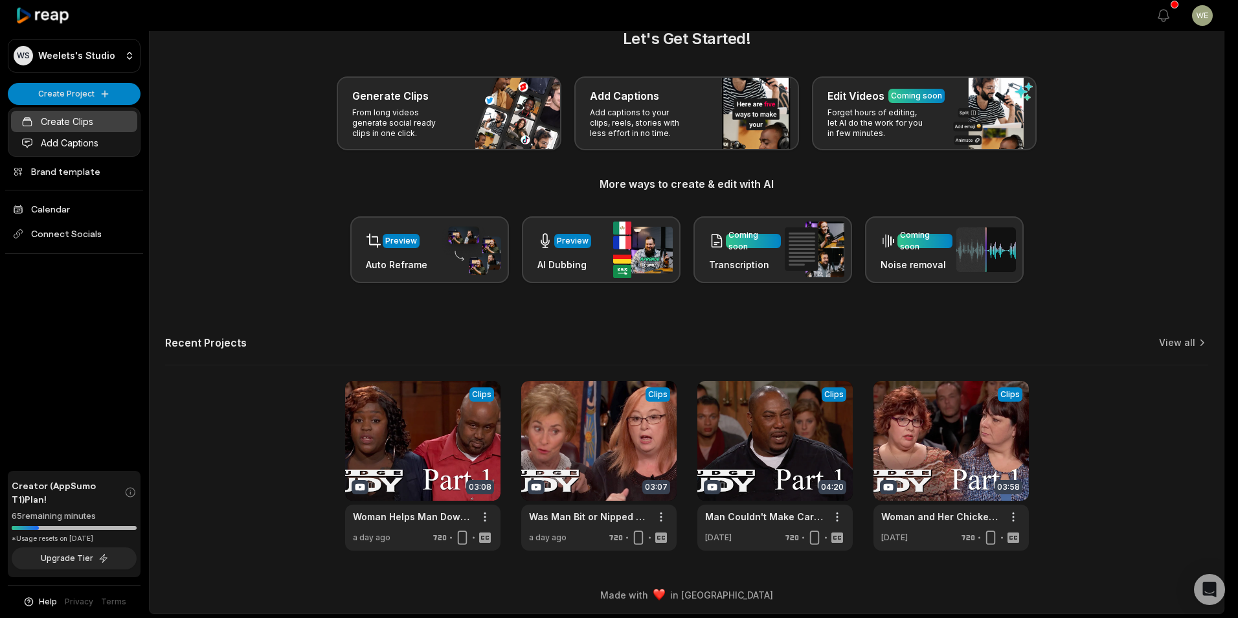
click at [82, 126] on link "Create Clips" at bounding box center [74, 121] width 126 height 21
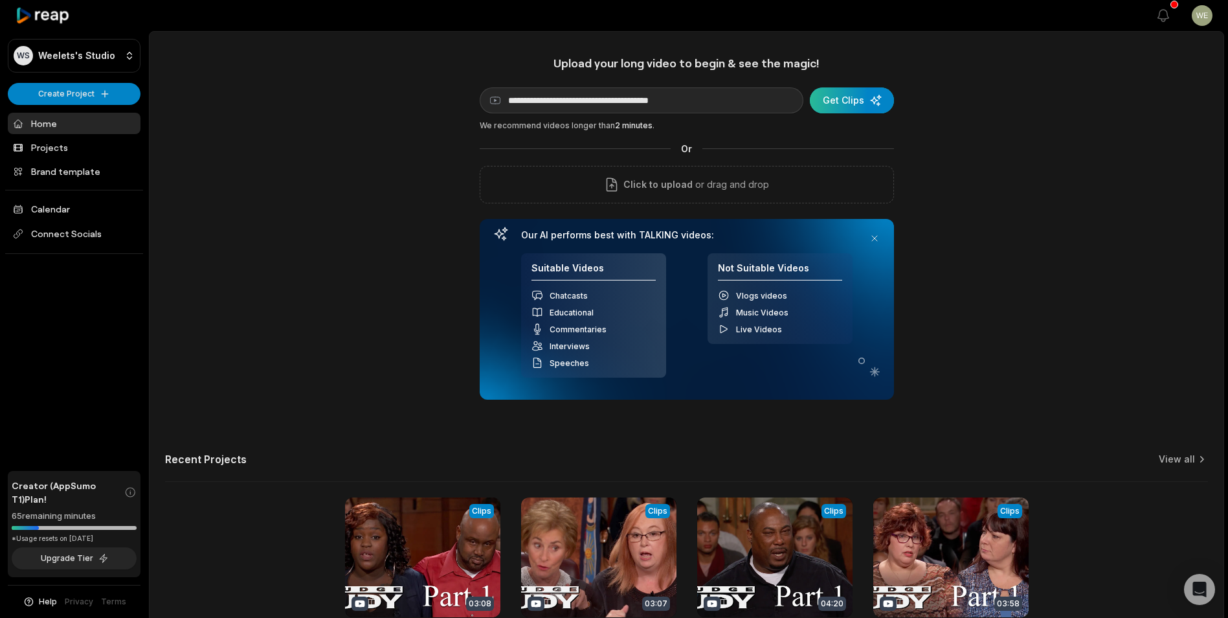
type input "**********"
click at [852, 98] on div "submit" at bounding box center [852, 100] width 84 height 26
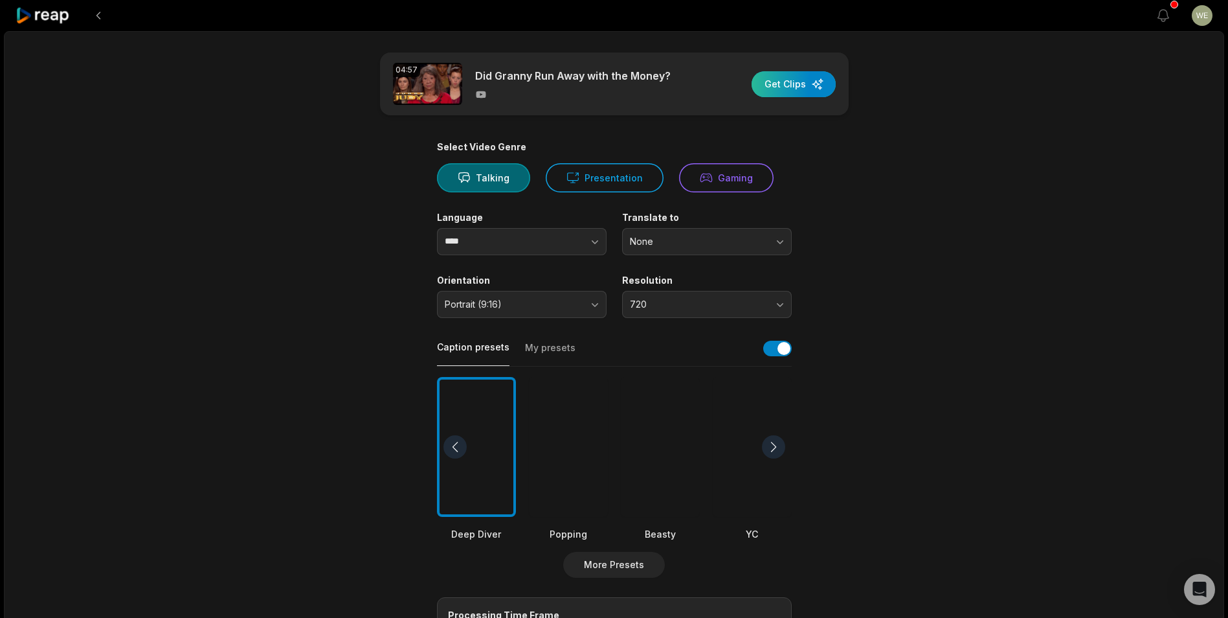
click at [782, 91] on div "button" at bounding box center [794, 84] width 84 height 26
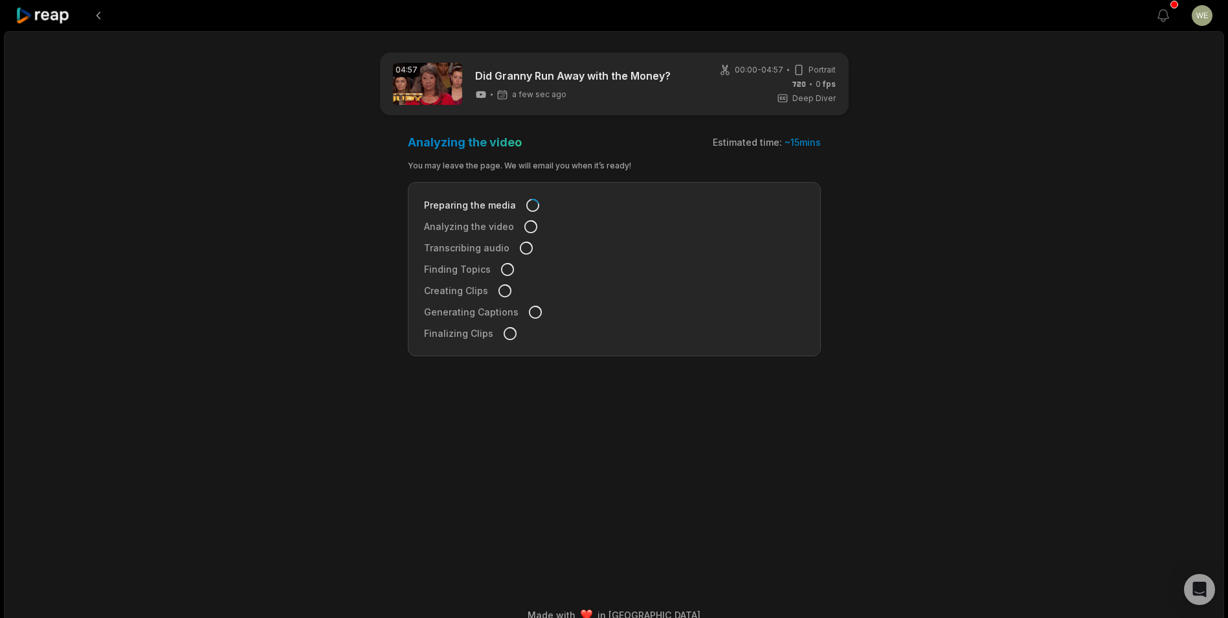
click at [44, 12] on icon at bounding box center [43, 15] width 55 height 17
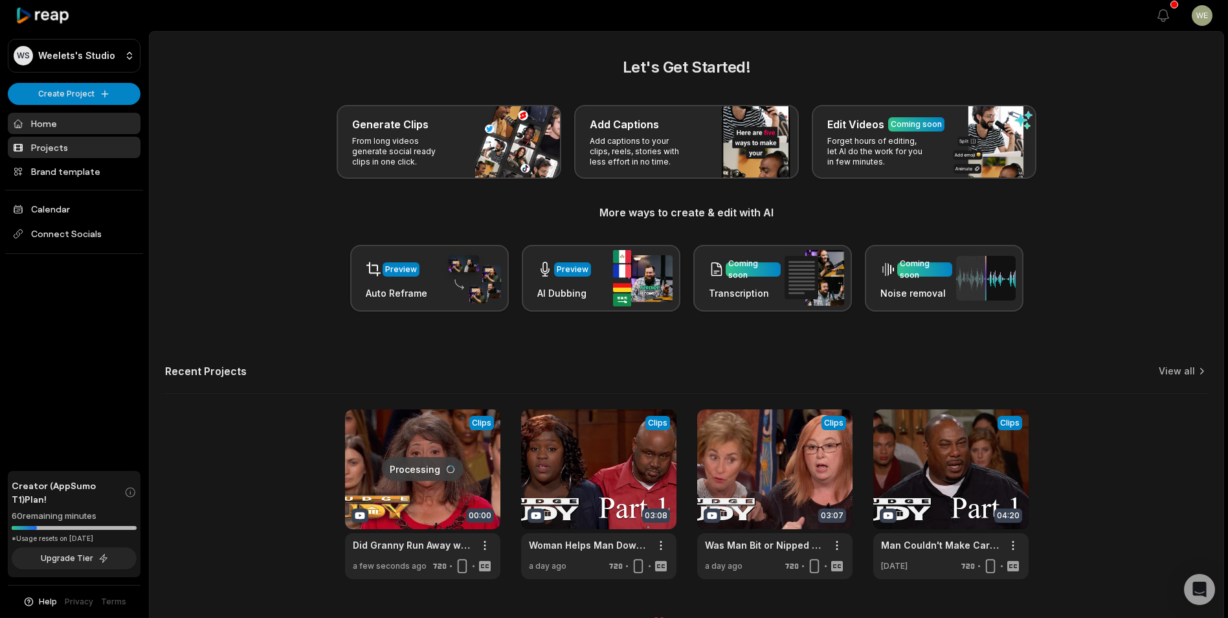
click at [53, 144] on link "Projects" at bounding box center [74, 147] width 133 height 21
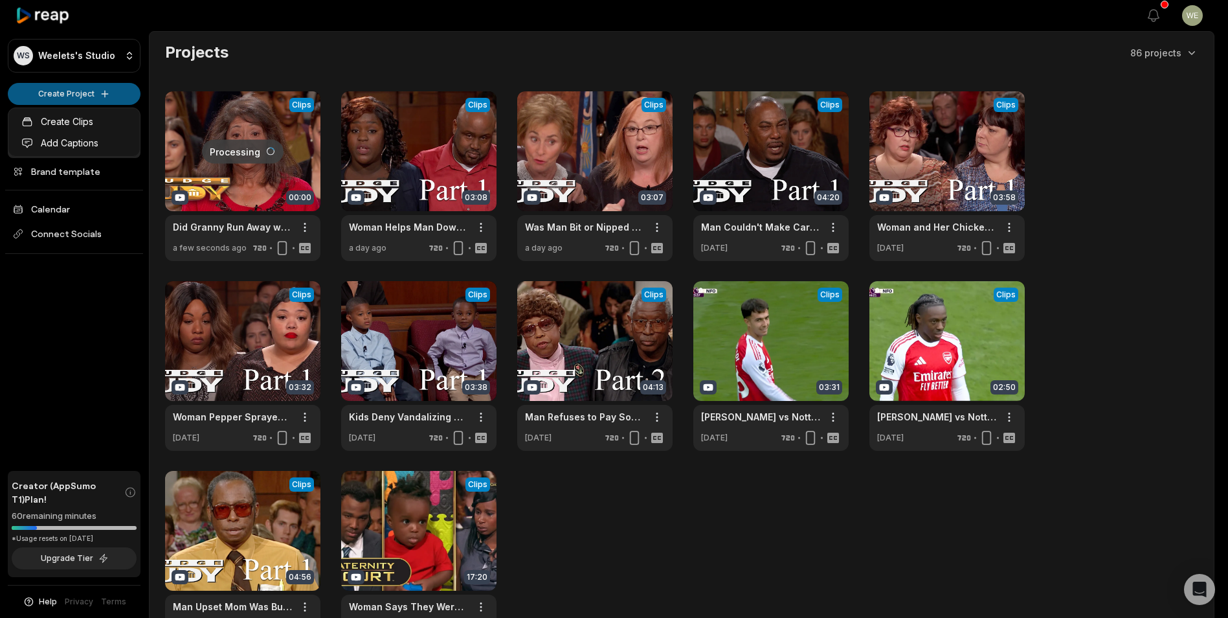
click at [87, 86] on html "WS Weelets's Studio Create Project Home Projects Brand template Calendar Connec…" at bounding box center [614, 309] width 1228 height 618
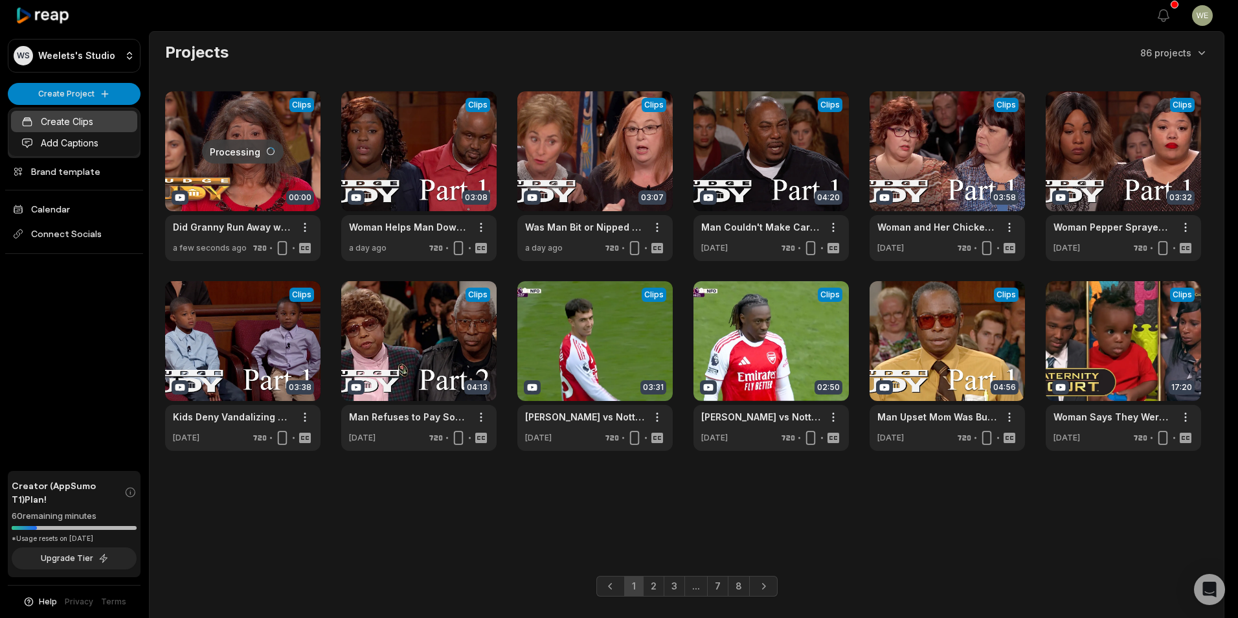
click at [83, 122] on link "Create Clips" at bounding box center [74, 121] width 126 height 21
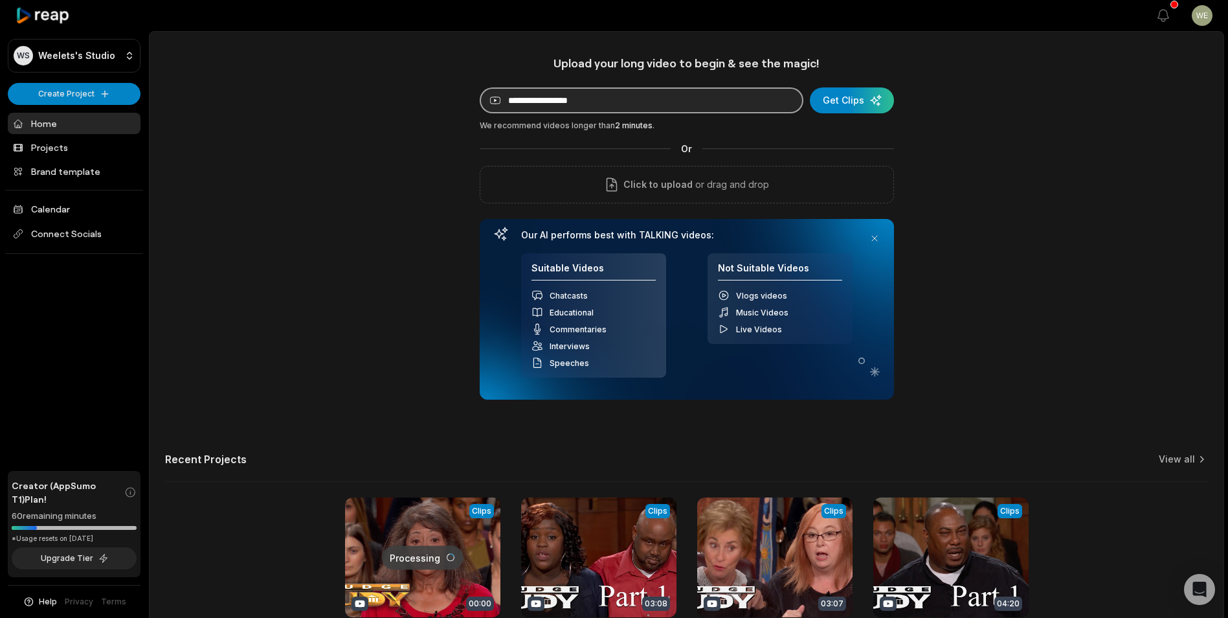
click at [584, 97] on input at bounding box center [642, 100] width 324 height 26
paste input "**********"
type input "**********"
click at [829, 102] on div "submit" at bounding box center [852, 100] width 84 height 26
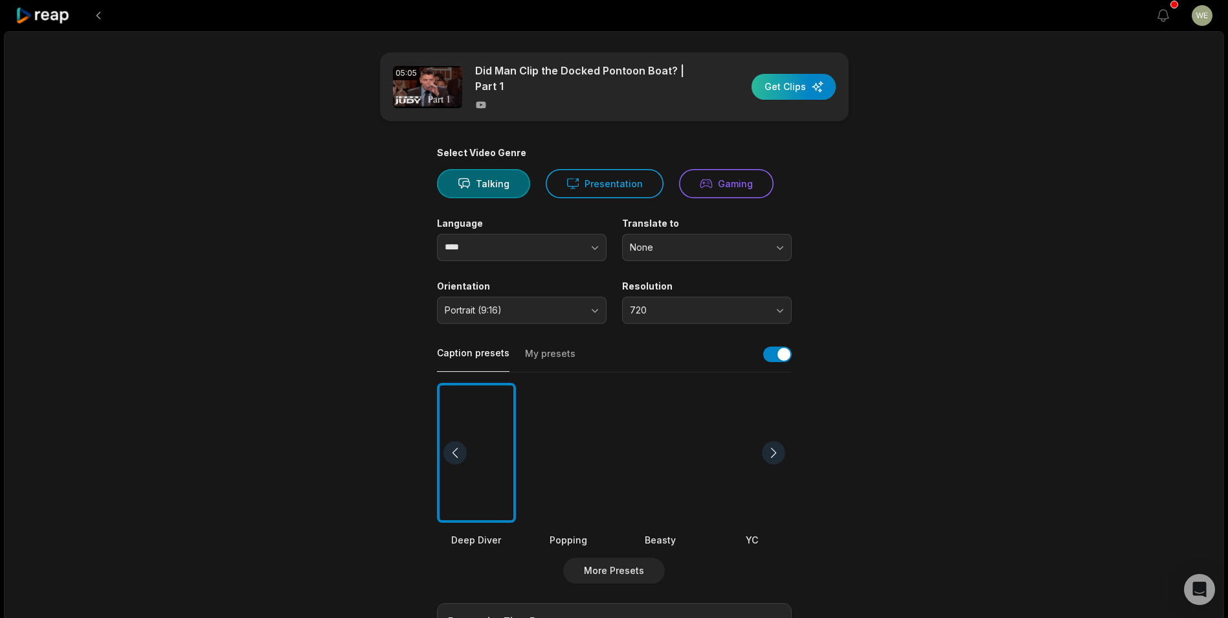
click at [791, 88] on div "button" at bounding box center [794, 87] width 84 height 26
